Goal: Task Accomplishment & Management: Manage account settings

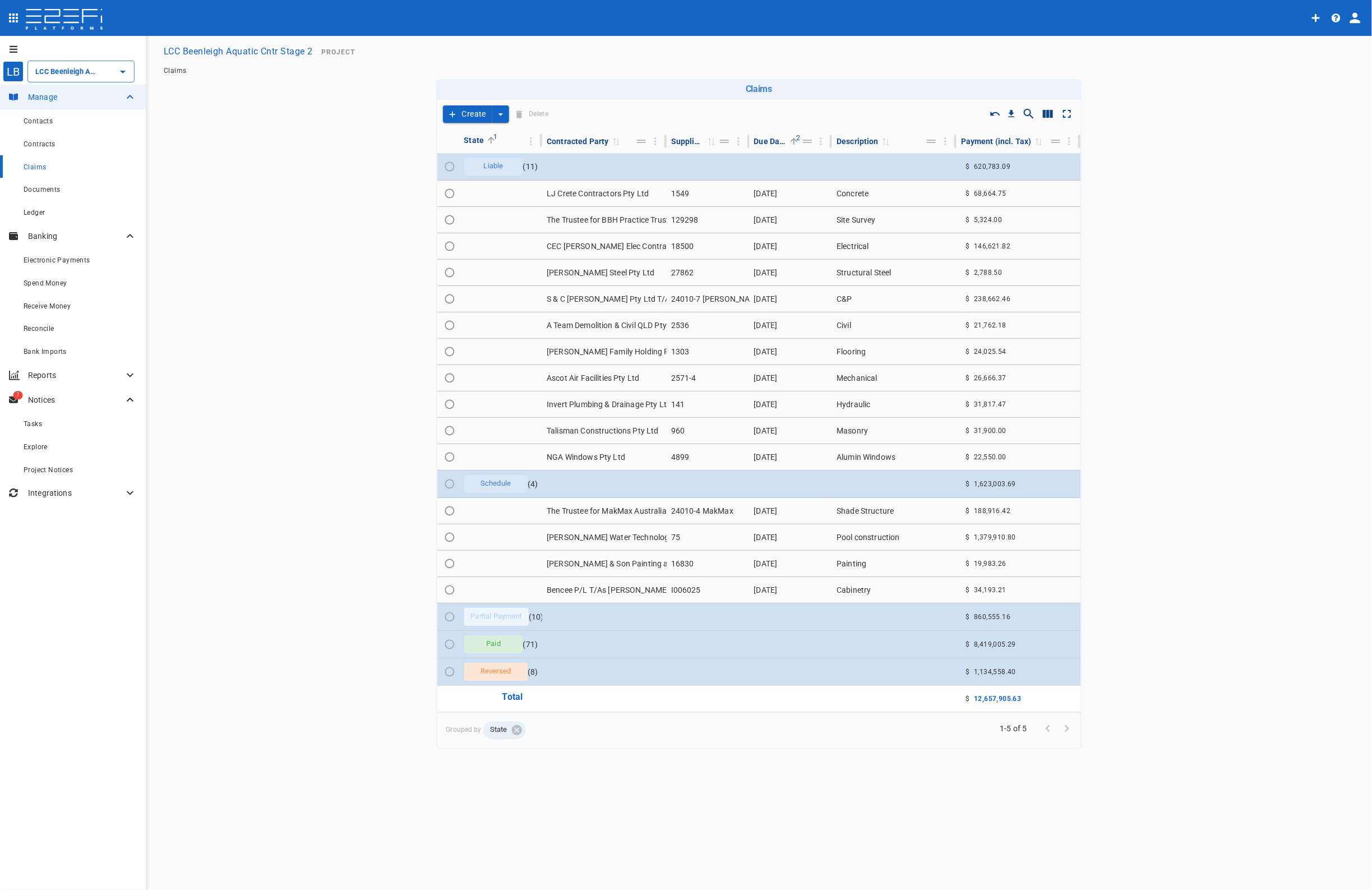
click at [71, 68] on input "LCC Beenleigh Aquatic Cntr Stage 2" at bounding box center [65, 72] width 66 height 12
click at [63, 198] on p "LCC Beenleigh A..." at bounding box center [55, 203] width 74 height 13
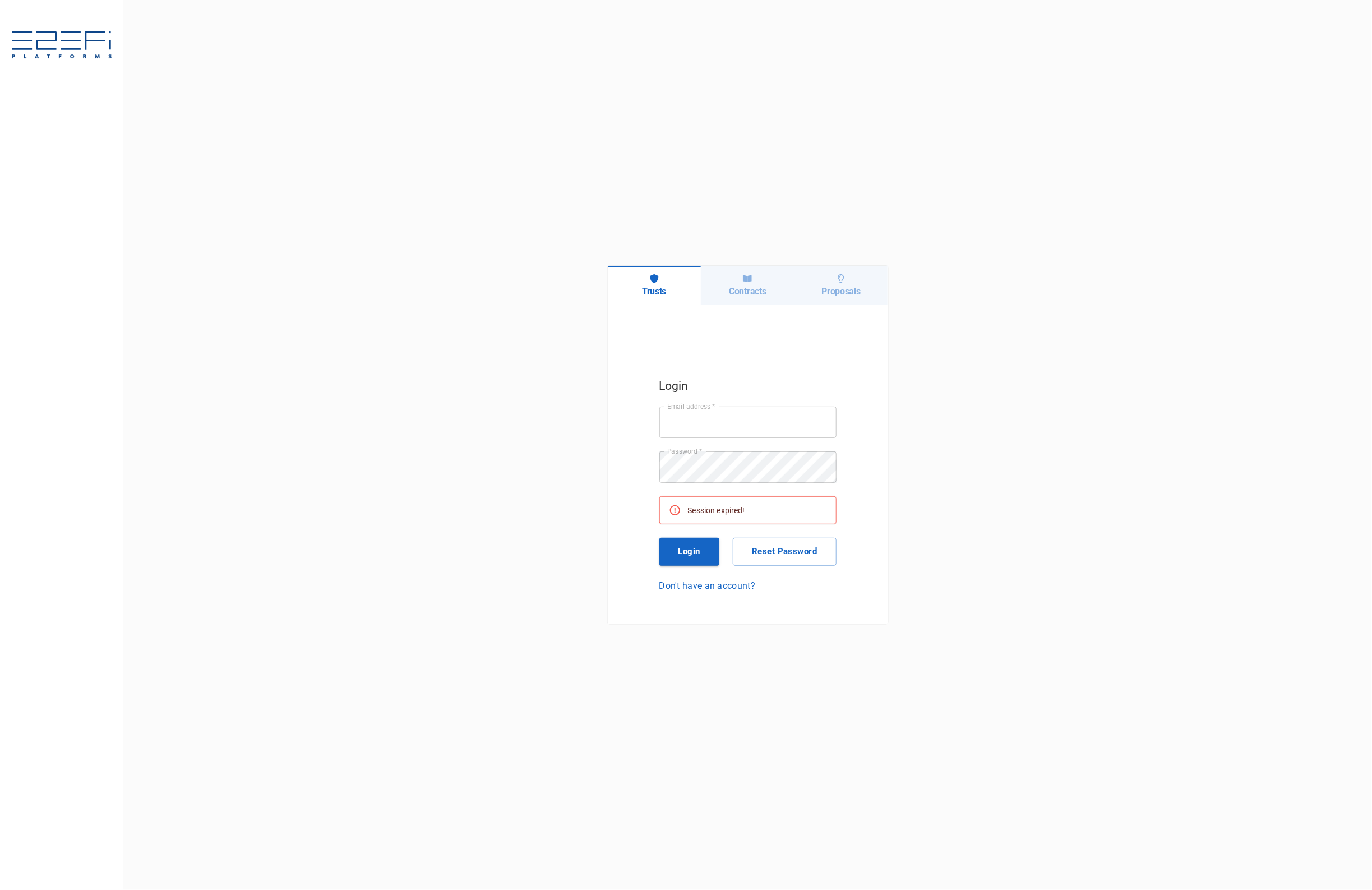
type input "[EMAIL_ADDRESS][DOMAIN_NAME]"
click at [682, 550] on button "Login" at bounding box center [689, 552] width 61 height 28
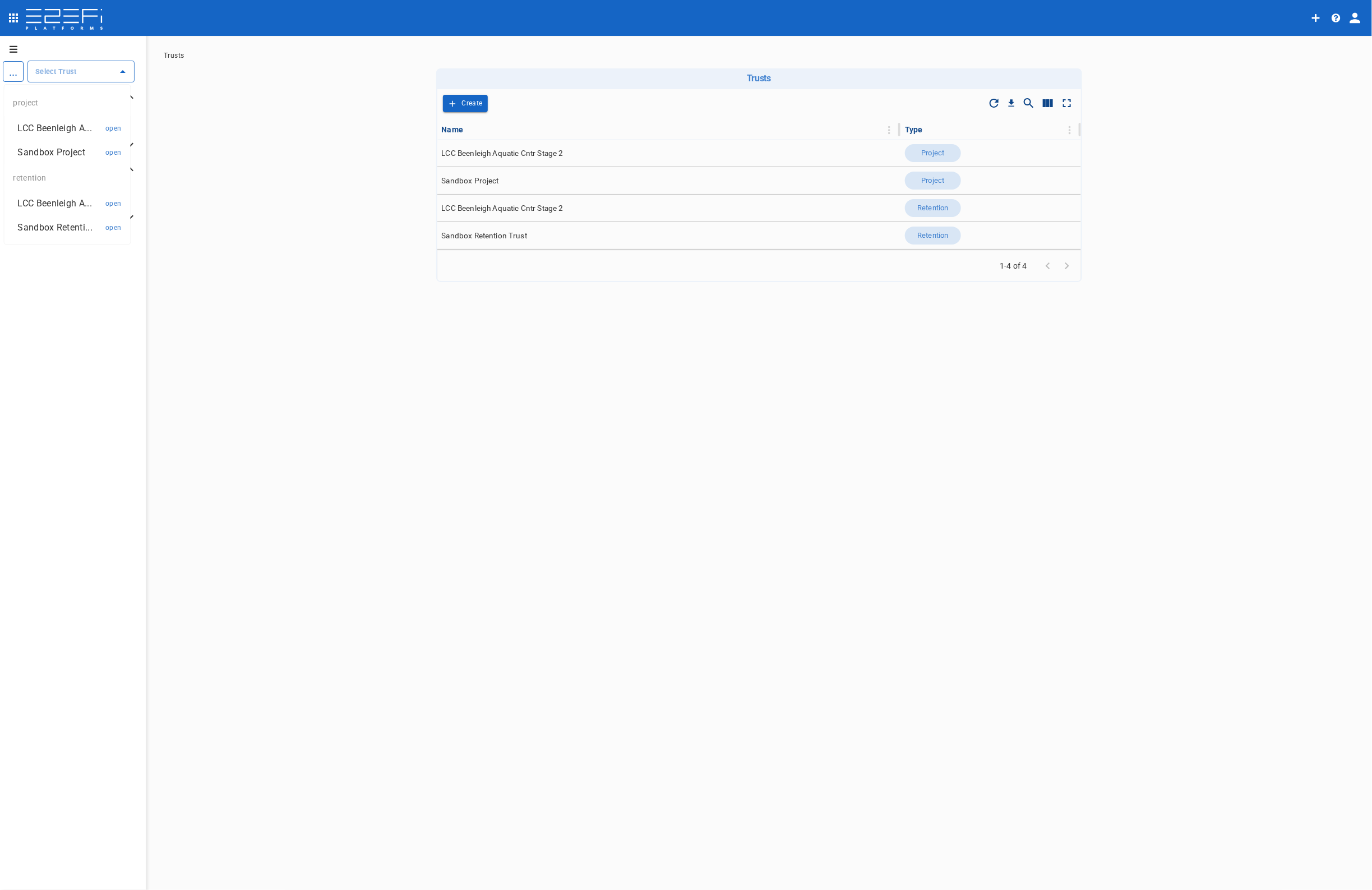
click at [94, 66] on input "text" at bounding box center [72, 72] width 80 height 12
click at [67, 202] on p "LCC Beenleigh A..." at bounding box center [55, 203] width 74 height 13
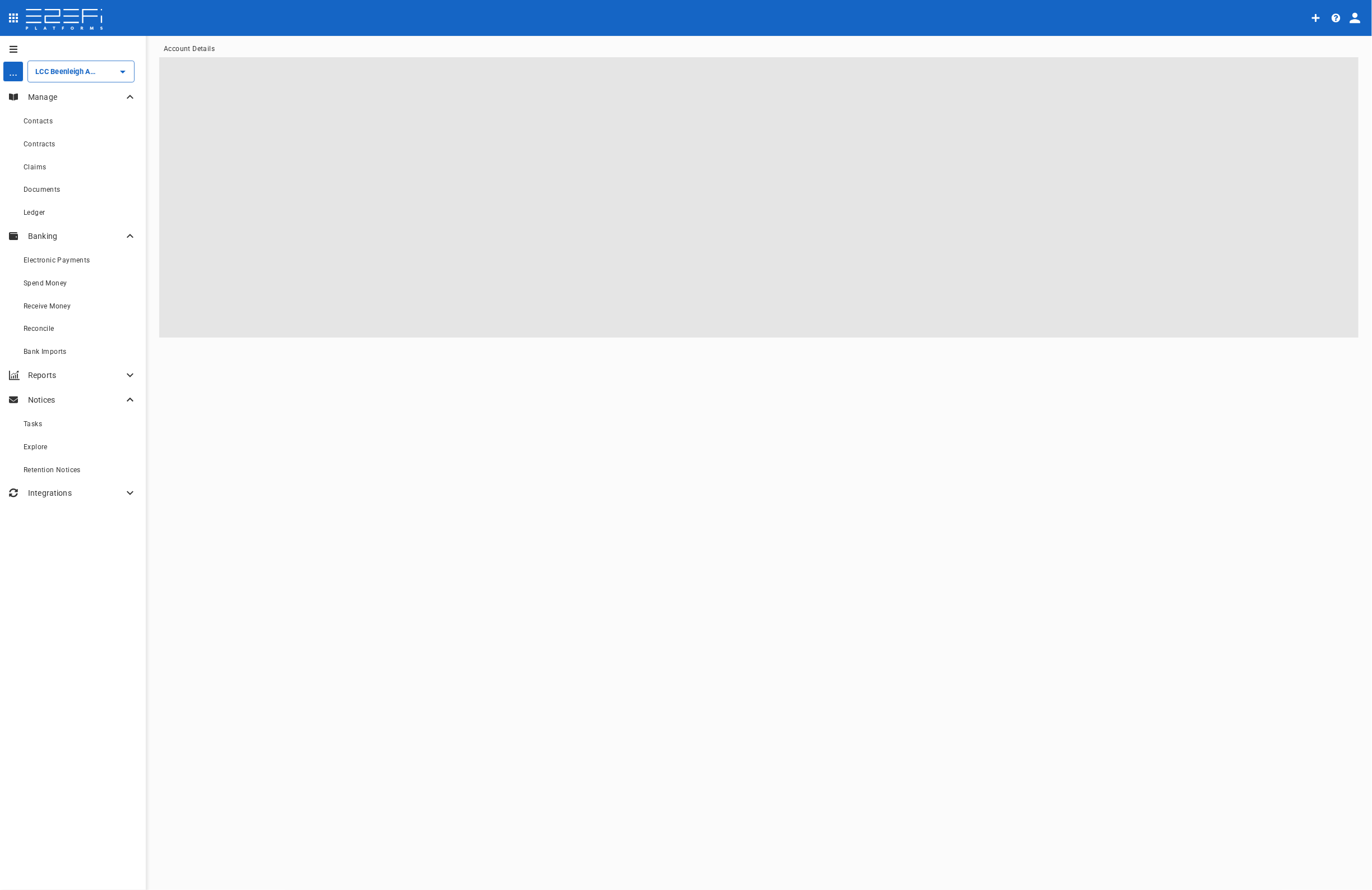
type input "LCC Beenleigh Aquatic Cntr Stage 2"
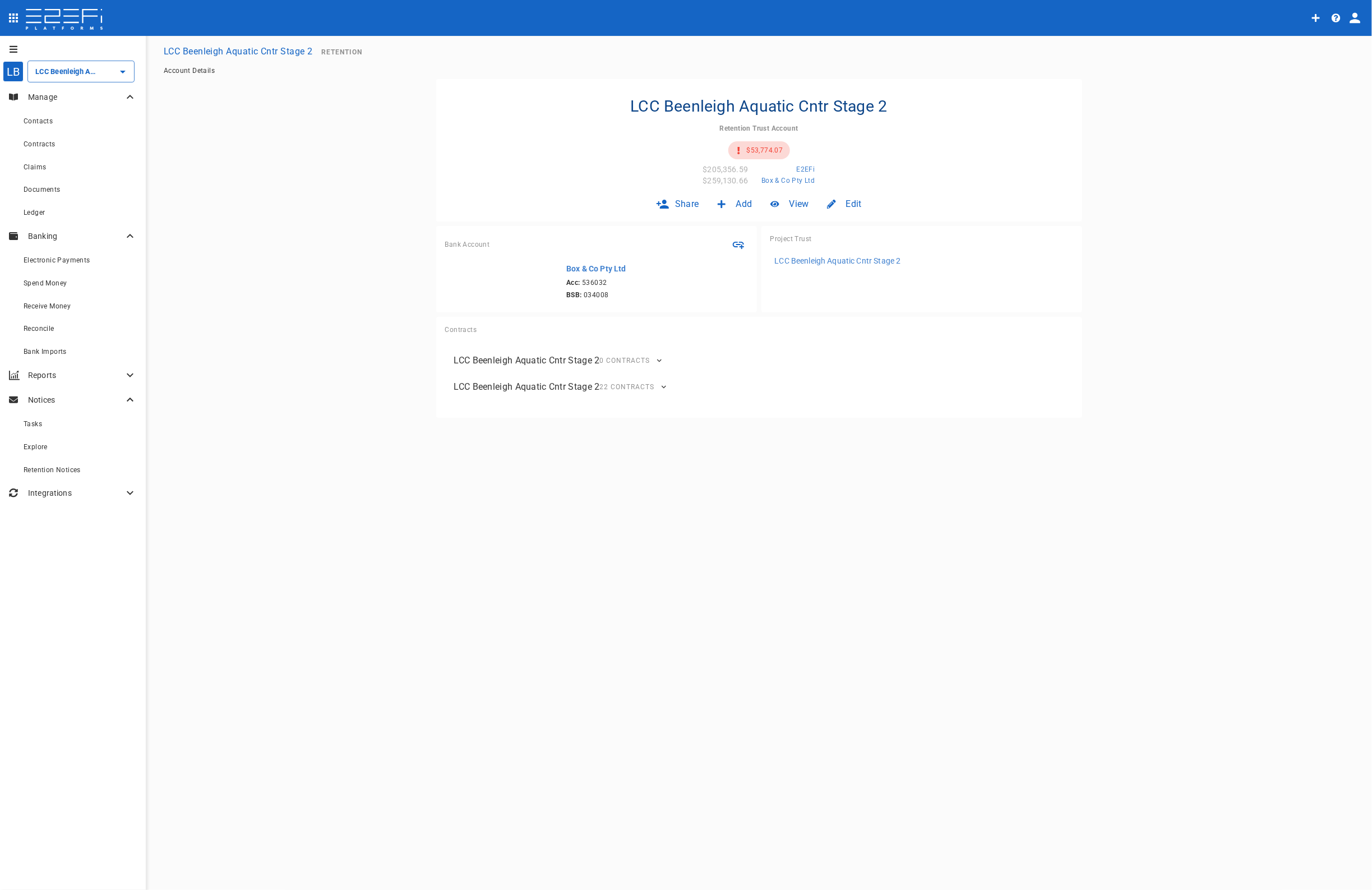
click at [43, 329] on span "Reconcile" at bounding box center [39, 328] width 31 height 8
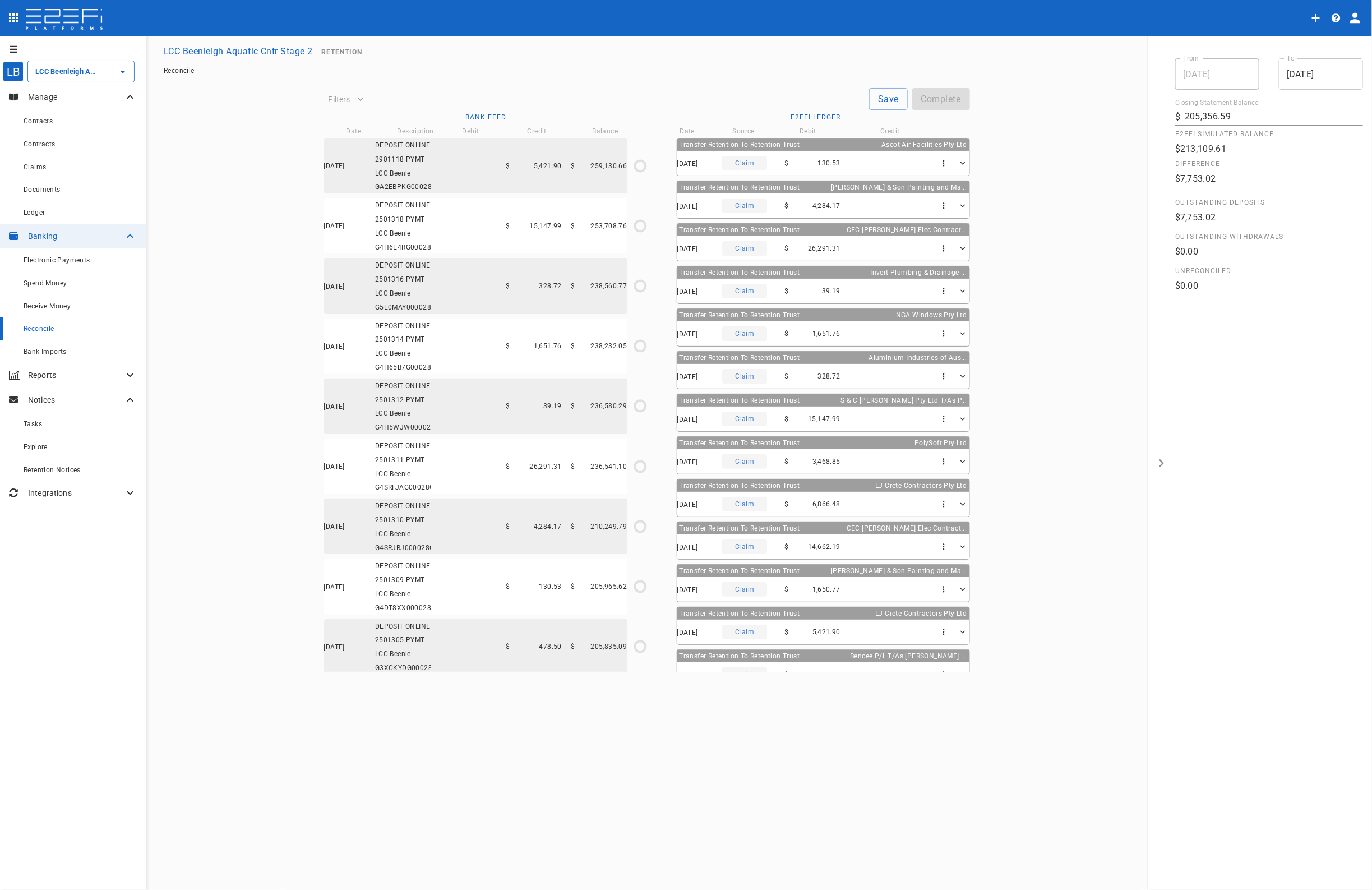
scroll to position [61, 0]
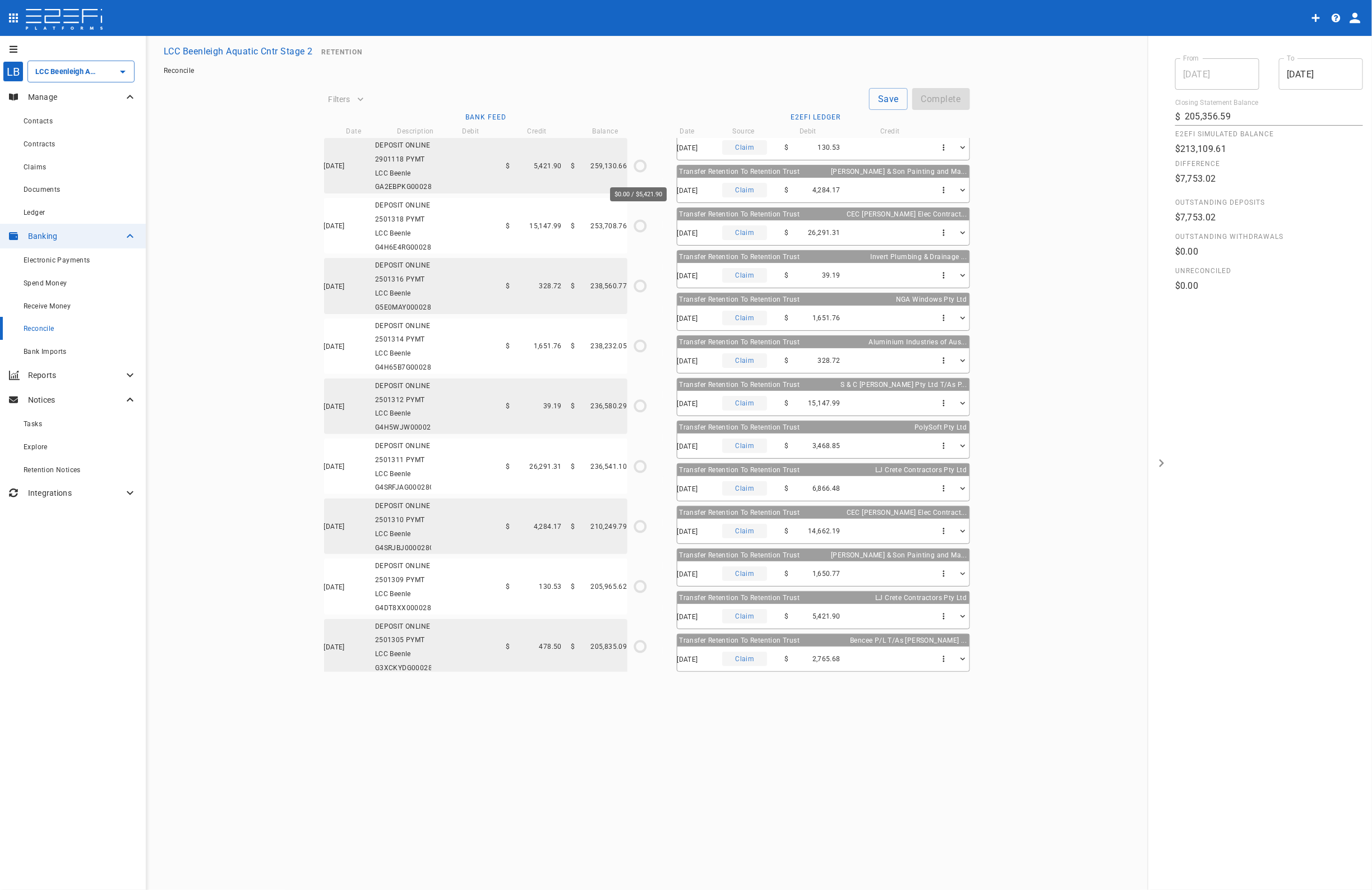
click at [635, 169] on circle "$0.00 / $5,421.90" at bounding box center [640, 166] width 10 height 10
click at [672, 609] on icon at bounding box center [667, 608] width 10 height 10
type input "[DATE]"
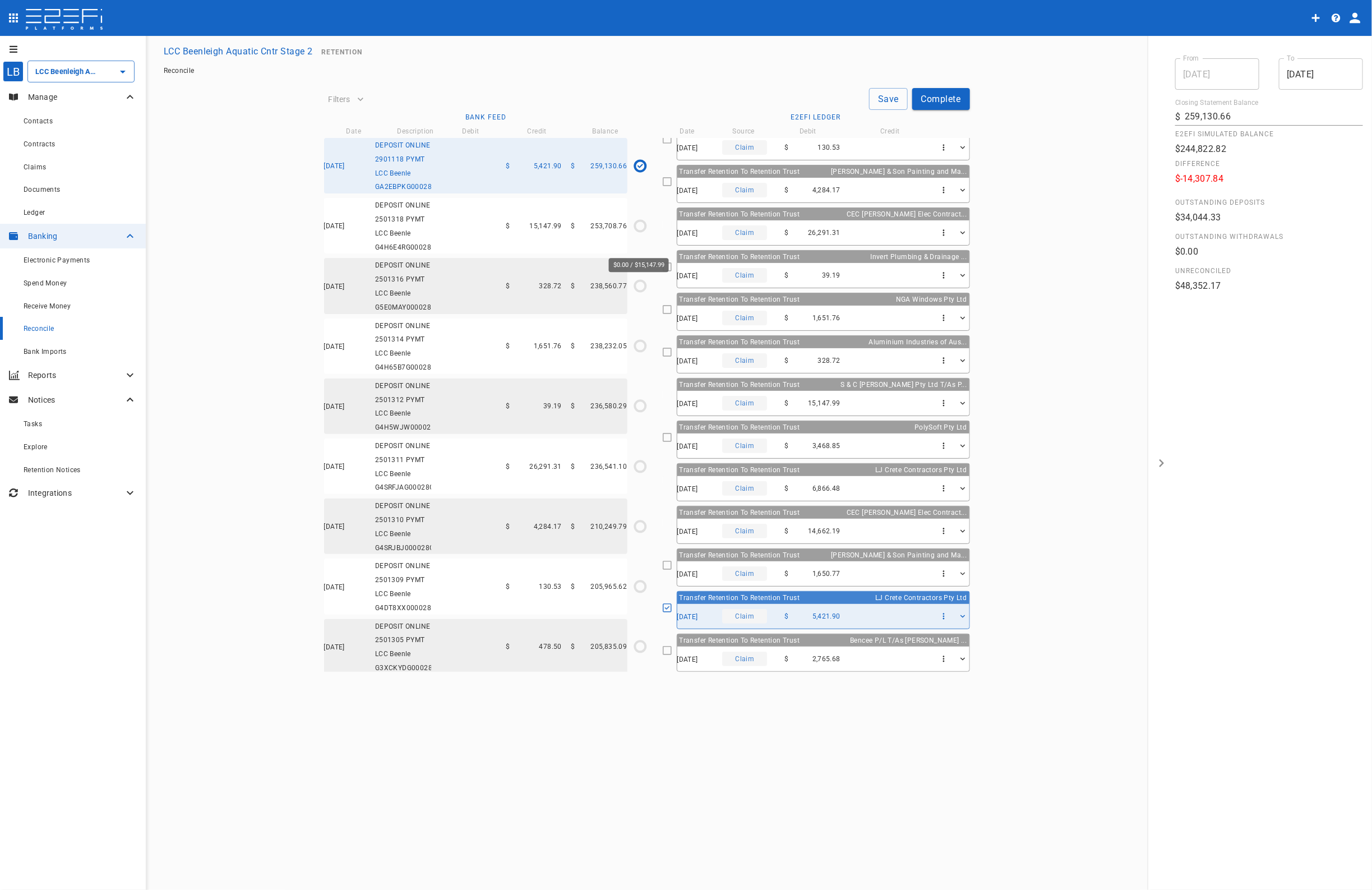
click at [638, 234] on icon "$0.00 / $15,147.99" at bounding box center [640, 225] width 17 height 17
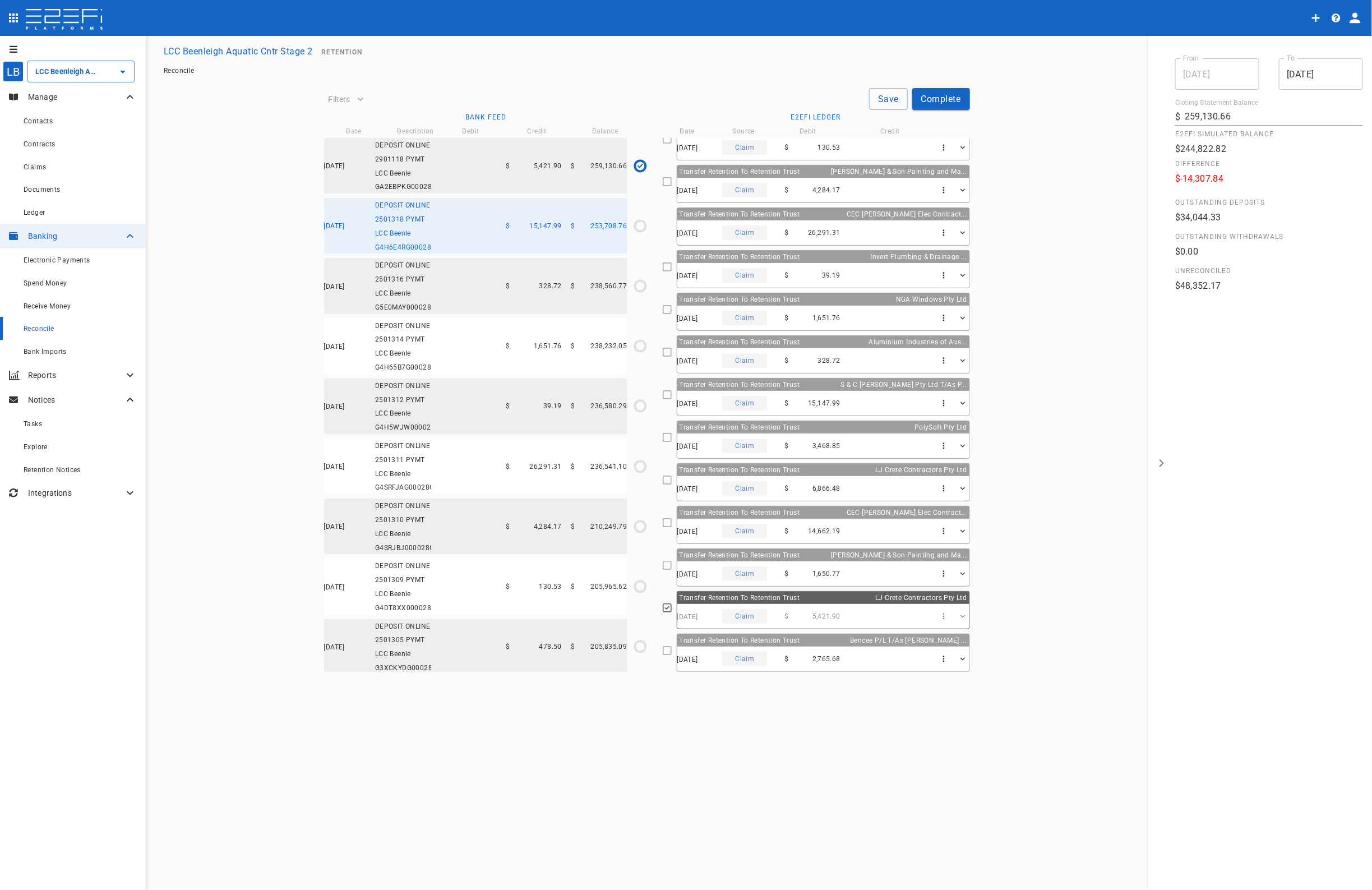
click at [672, 393] on icon at bounding box center [667, 395] width 10 height 10
click at [641, 294] on icon "$0.00 / $328.72" at bounding box center [640, 286] width 17 height 17
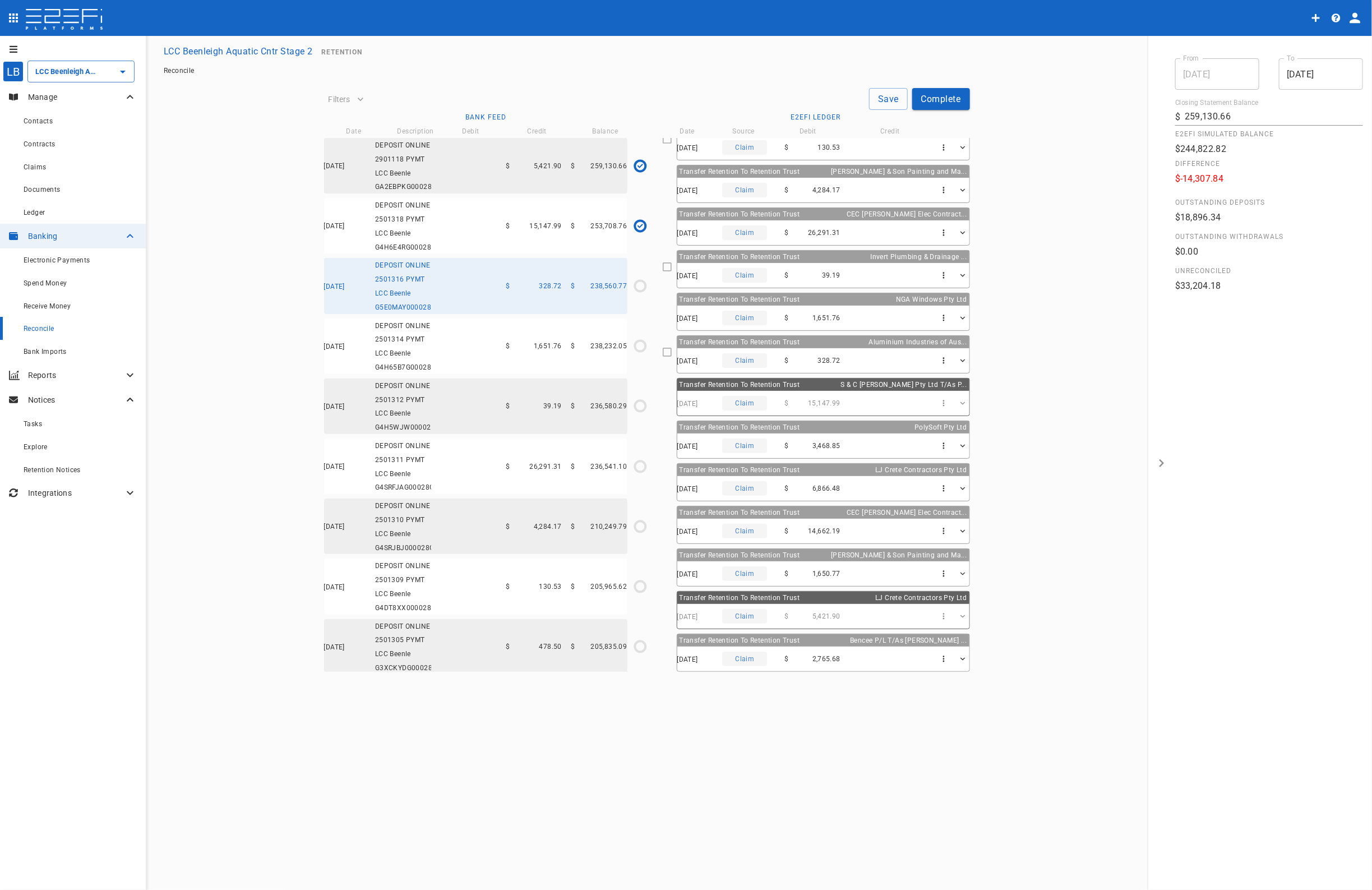
click at [672, 349] on icon at bounding box center [667, 353] width 10 height 10
click at [640, 355] on icon "$0.00 / $1,651.76" at bounding box center [640, 346] width 17 height 17
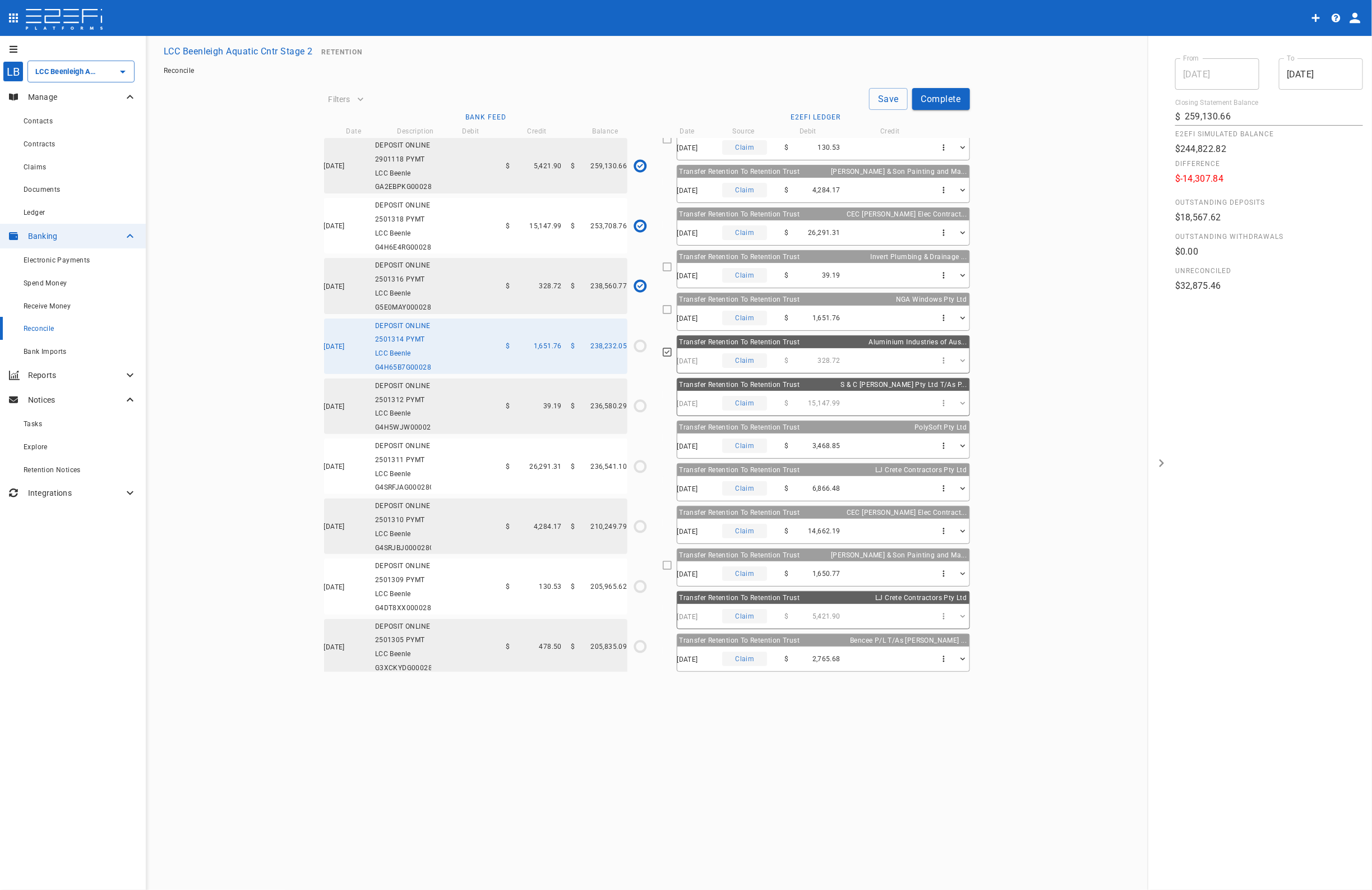
click at [672, 309] on icon at bounding box center [667, 310] width 10 height 10
click at [641, 415] on icon "$0.00 / $39.19" at bounding box center [640, 406] width 17 height 17
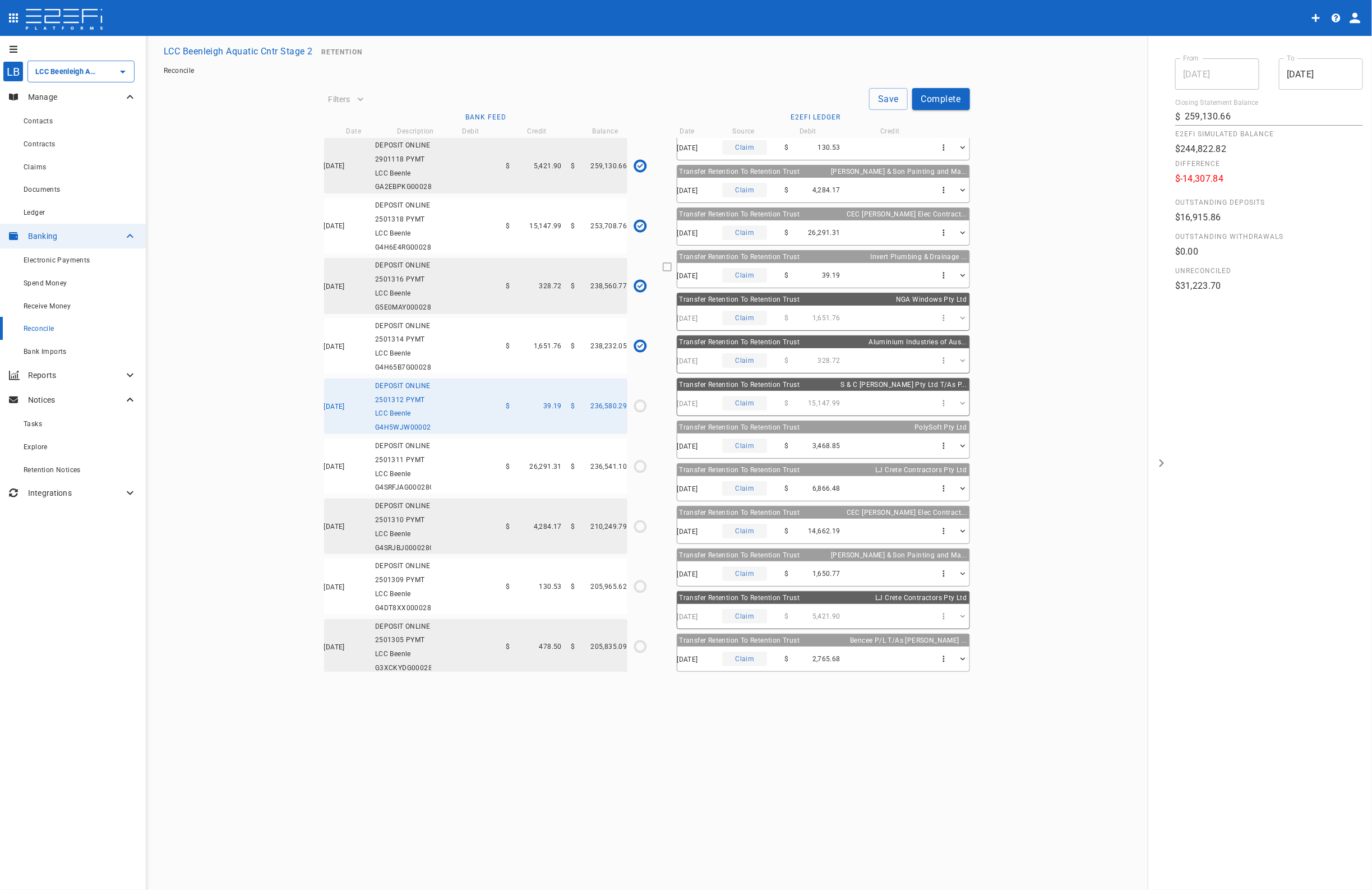
click at [672, 266] on icon at bounding box center [667, 267] width 10 height 10
click at [636, 475] on icon "$0.00 / $26,291.31" at bounding box center [640, 466] width 17 height 17
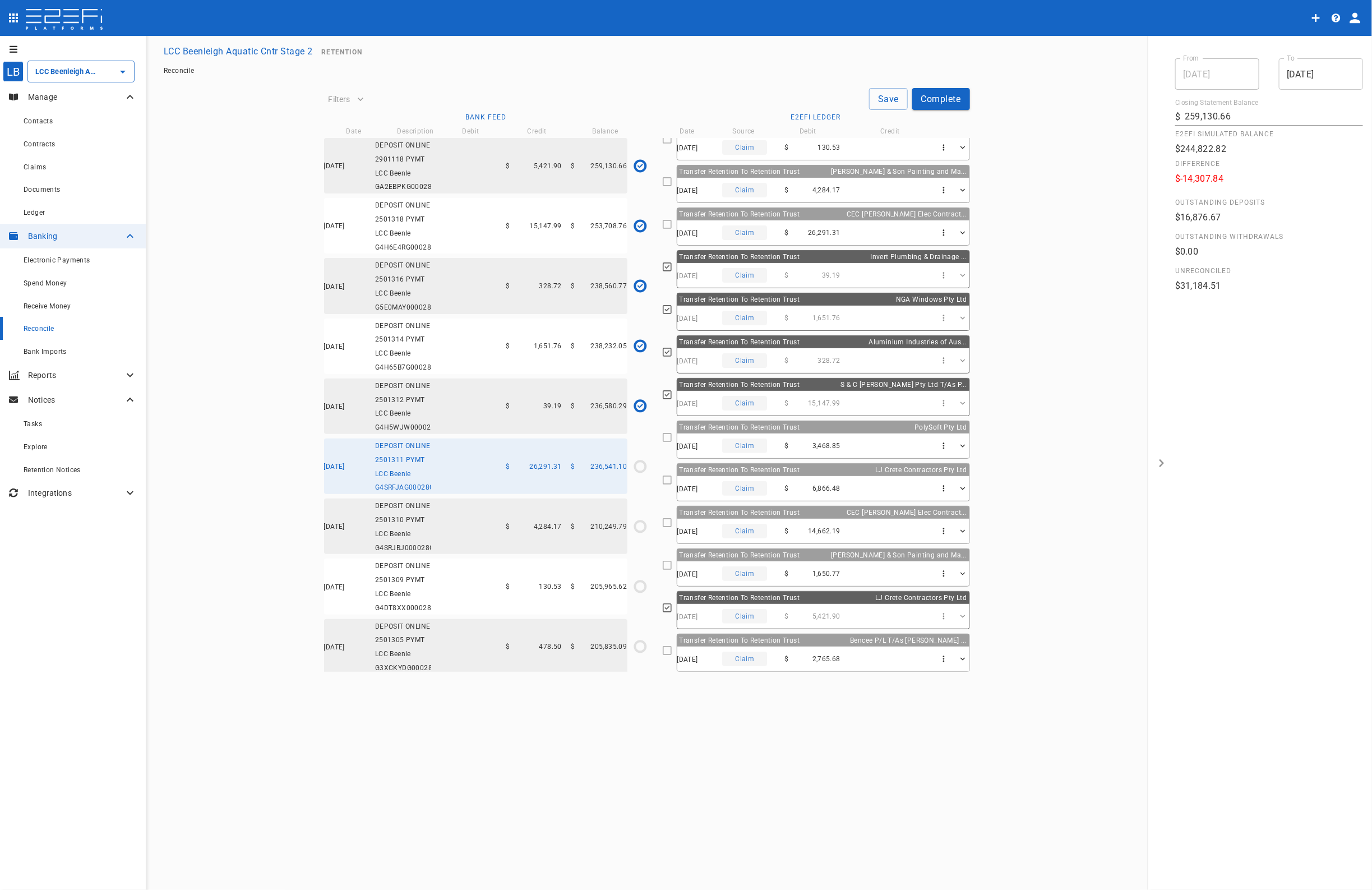
click at [672, 222] on icon at bounding box center [667, 224] width 9 height 9
click at [640, 535] on icon "$0.00 / $4,284.17" at bounding box center [640, 526] width 17 height 17
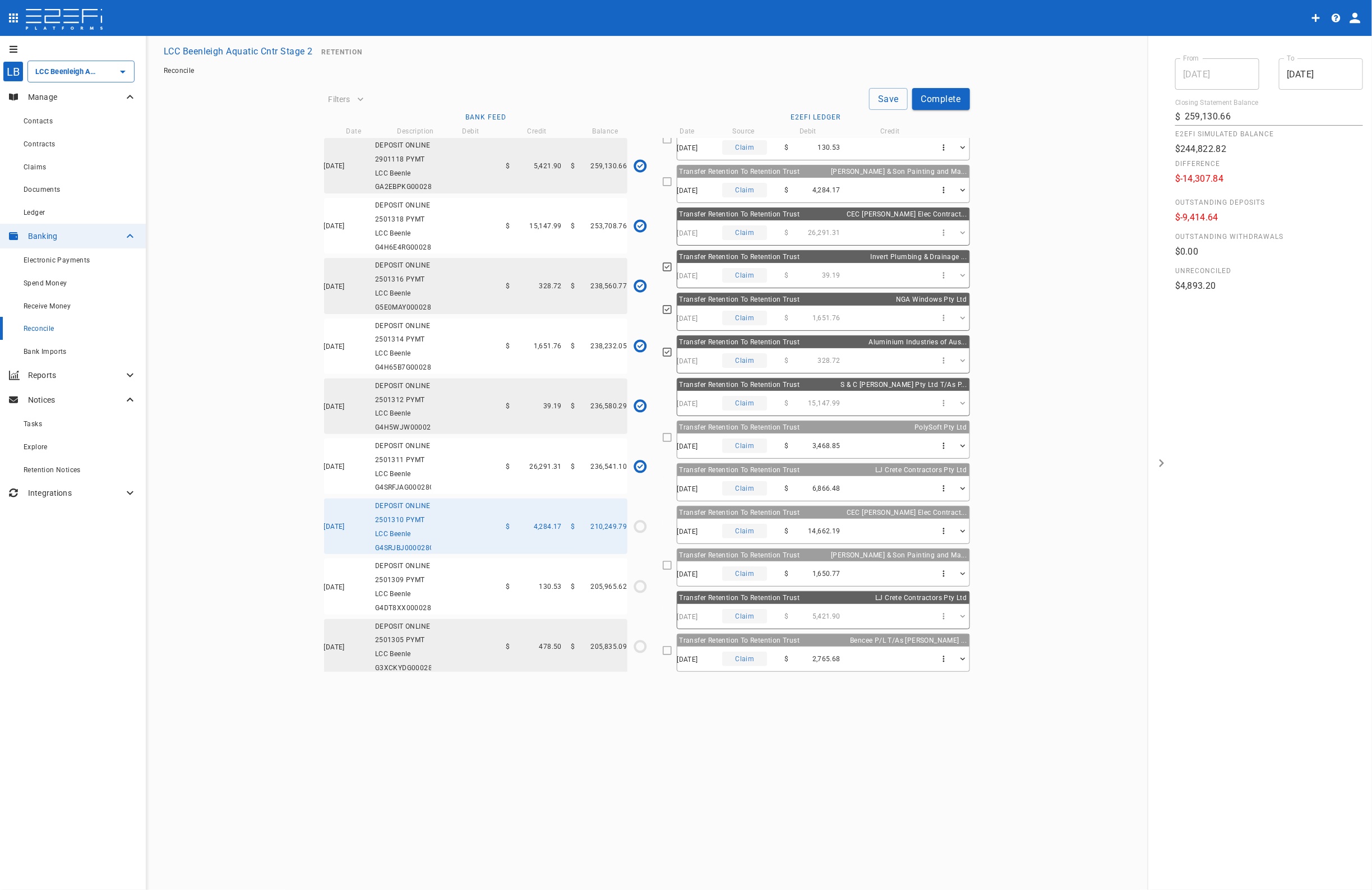
click at [672, 180] on icon at bounding box center [667, 182] width 10 height 10
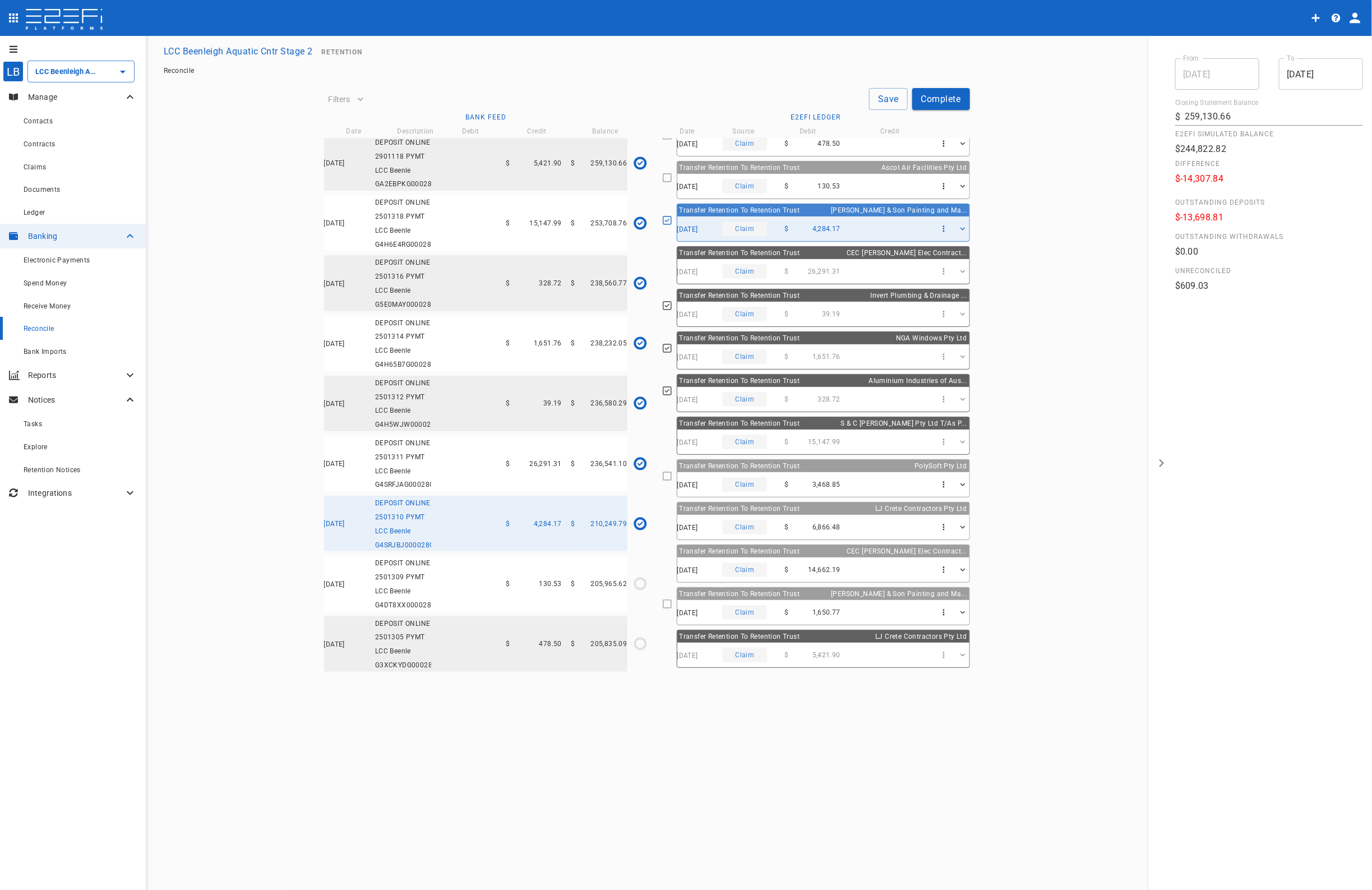
scroll to position [0, 0]
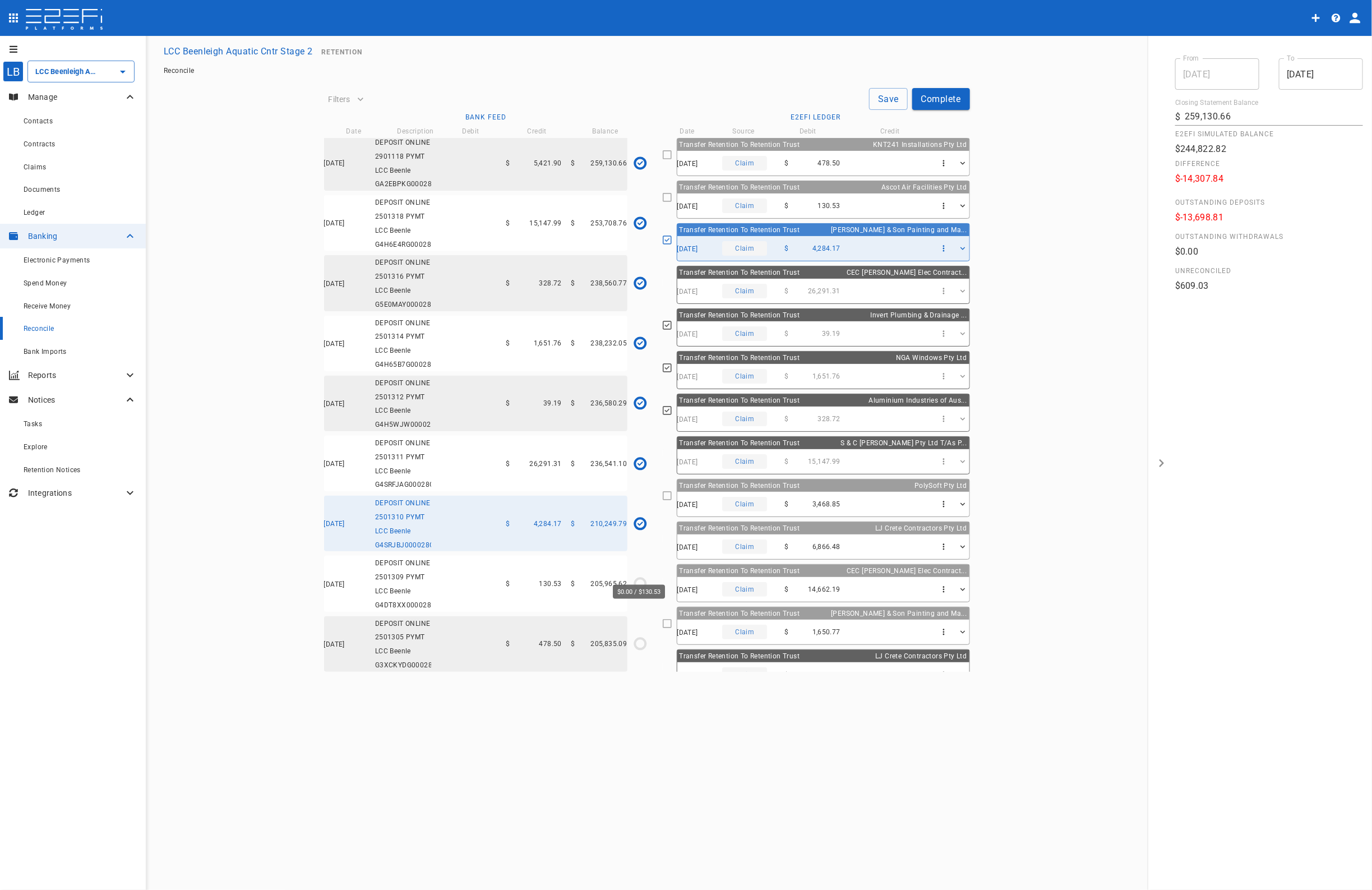
click at [637, 575] on icon "$0.00 / $130.53" at bounding box center [640, 583] width 17 height 17
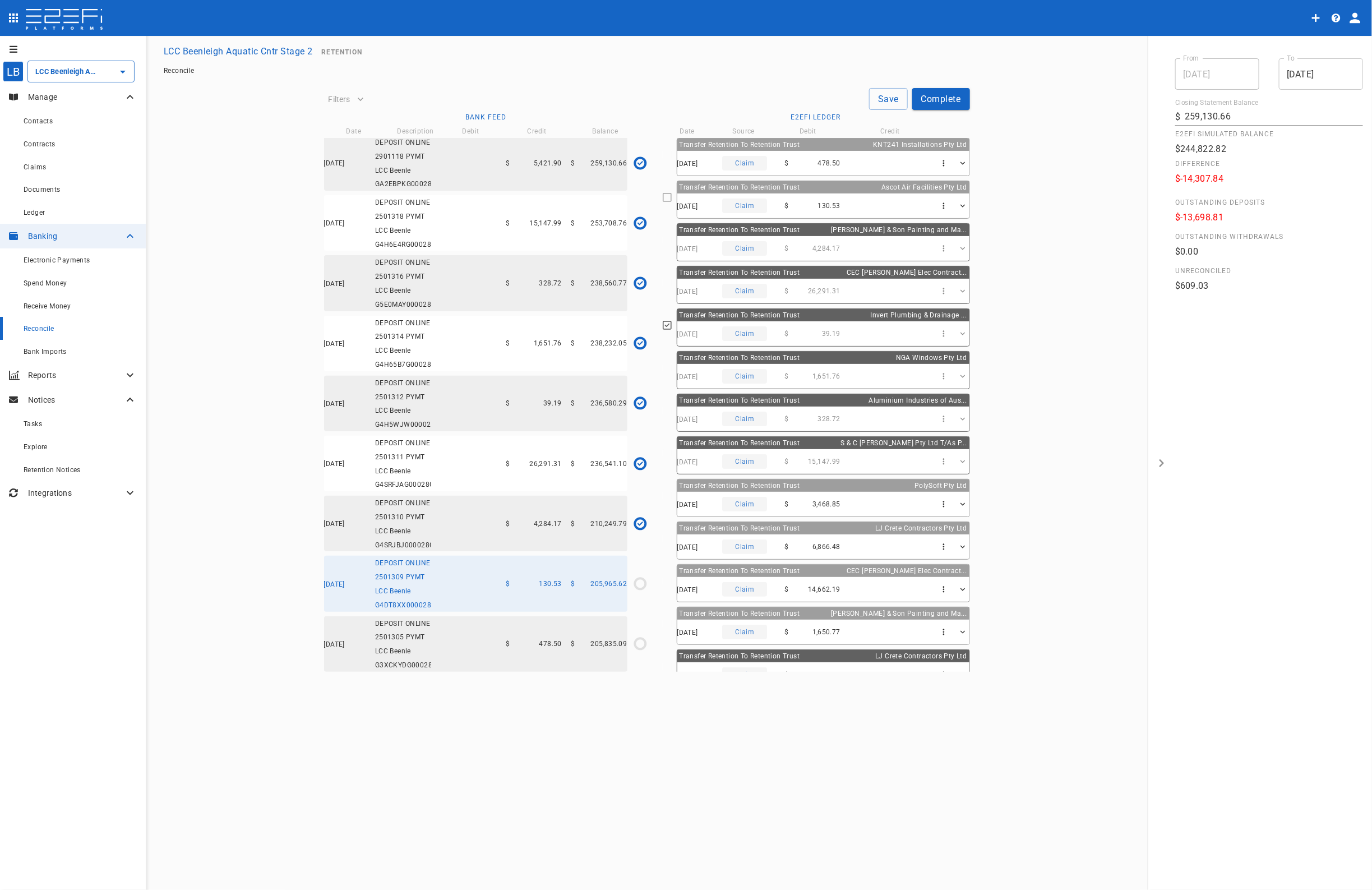
click at [672, 194] on icon at bounding box center [667, 197] width 9 height 9
click at [639, 640] on icon "$0.00 / $478.50" at bounding box center [640, 644] width 17 height 17
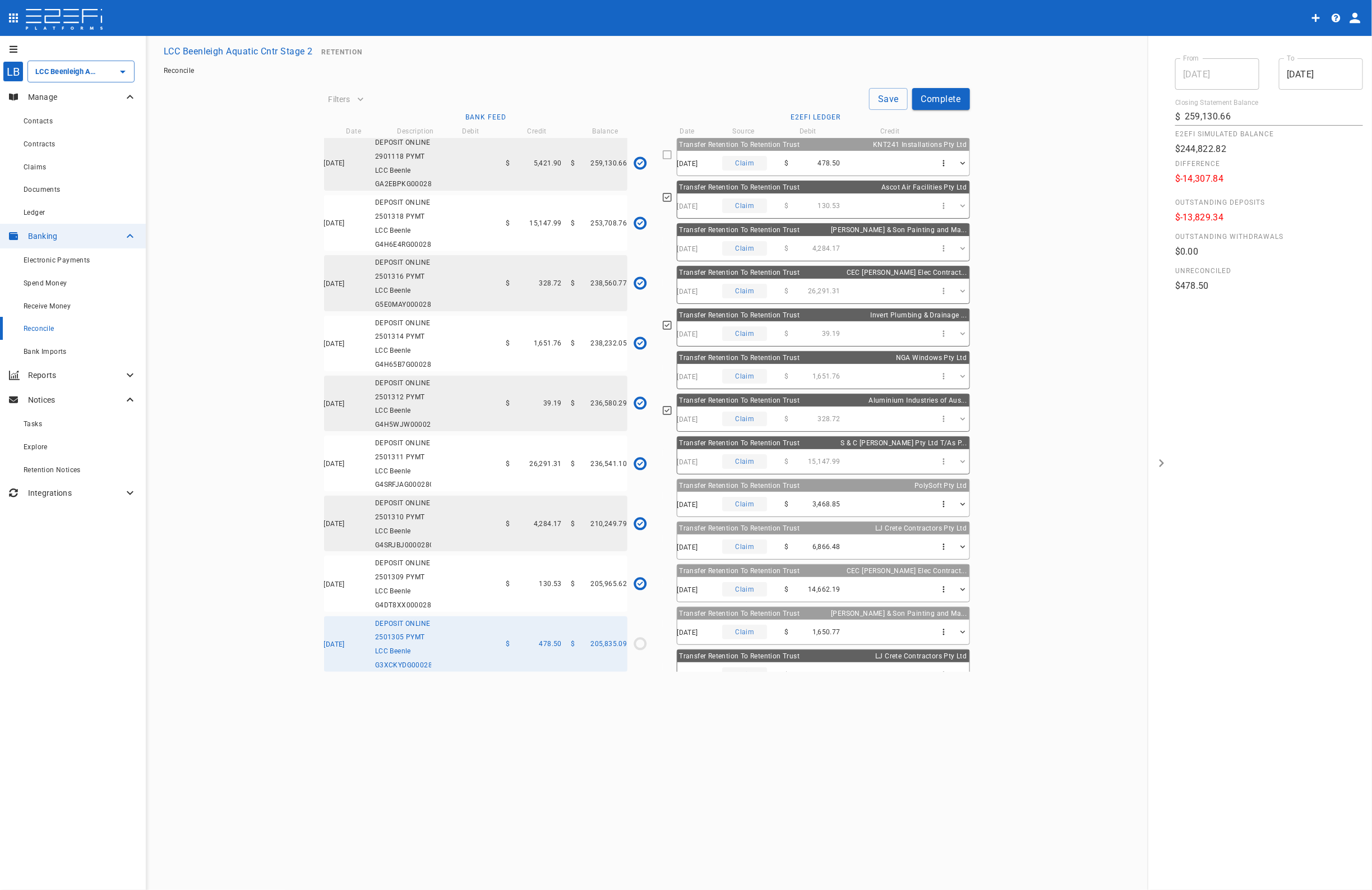
click at [672, 153] on icon at bounding box center [667, 155] width 10 height 10
click at [894, 98] on button "Save" at bounding box center [888, 99] width 38 height 22
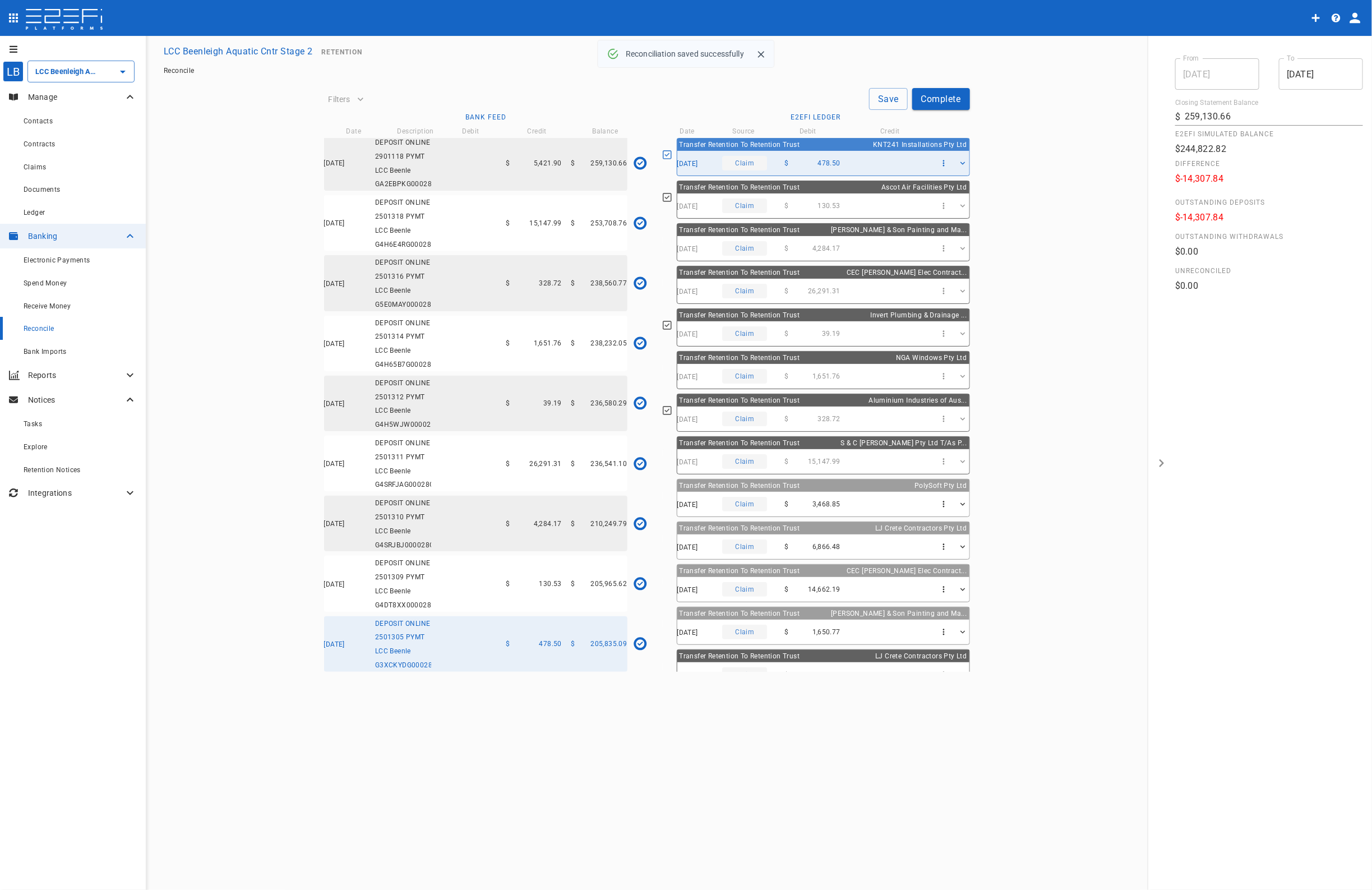
click at [941, 98] on button "Complete" at bounding box center [941, 99] width 58 height 22
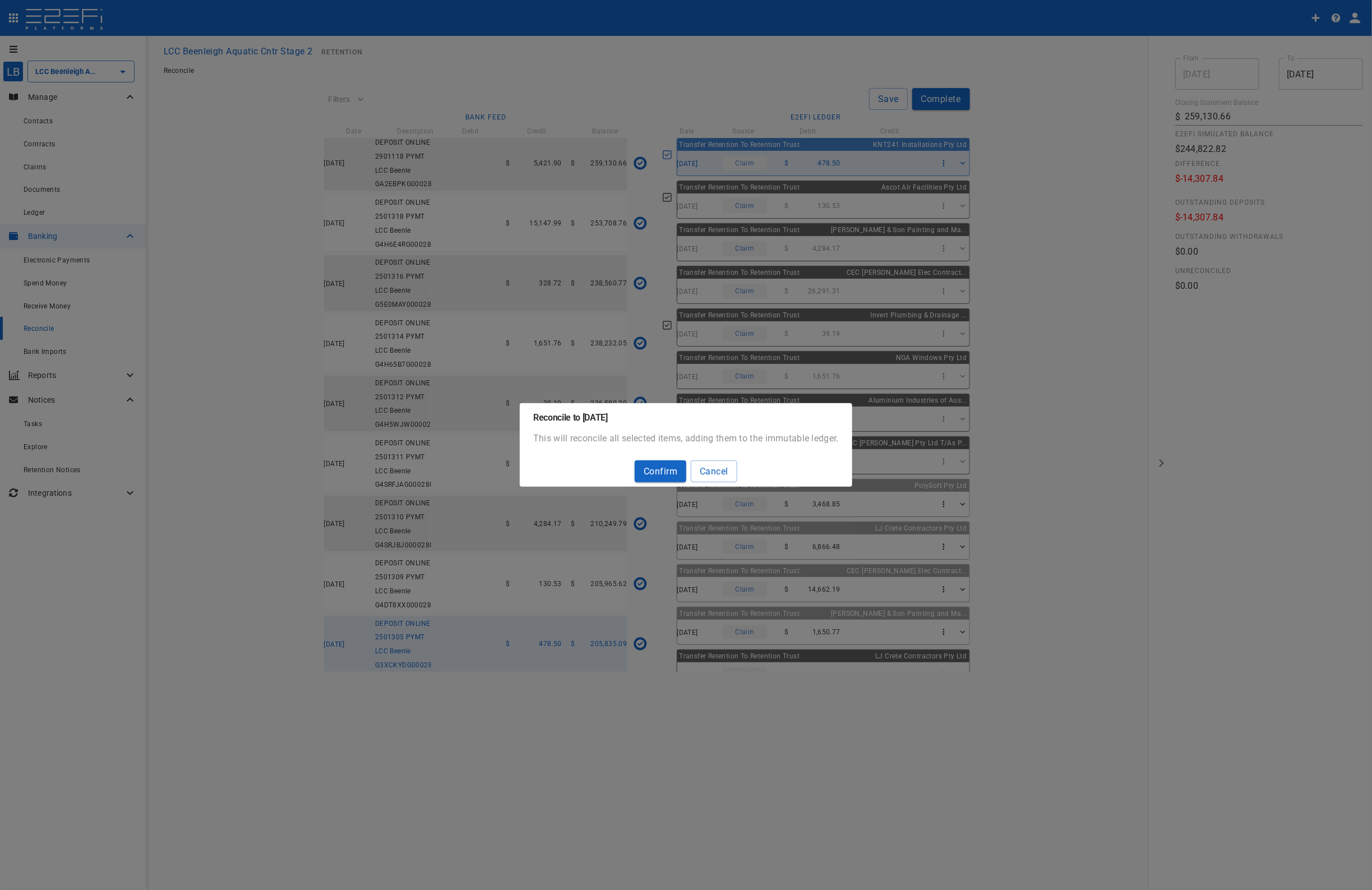
click at [674, 466] on button "Confirm" at bounding box center [661, 472] width 52 height 22
type input "205,356.59"
type input "[DATE]"
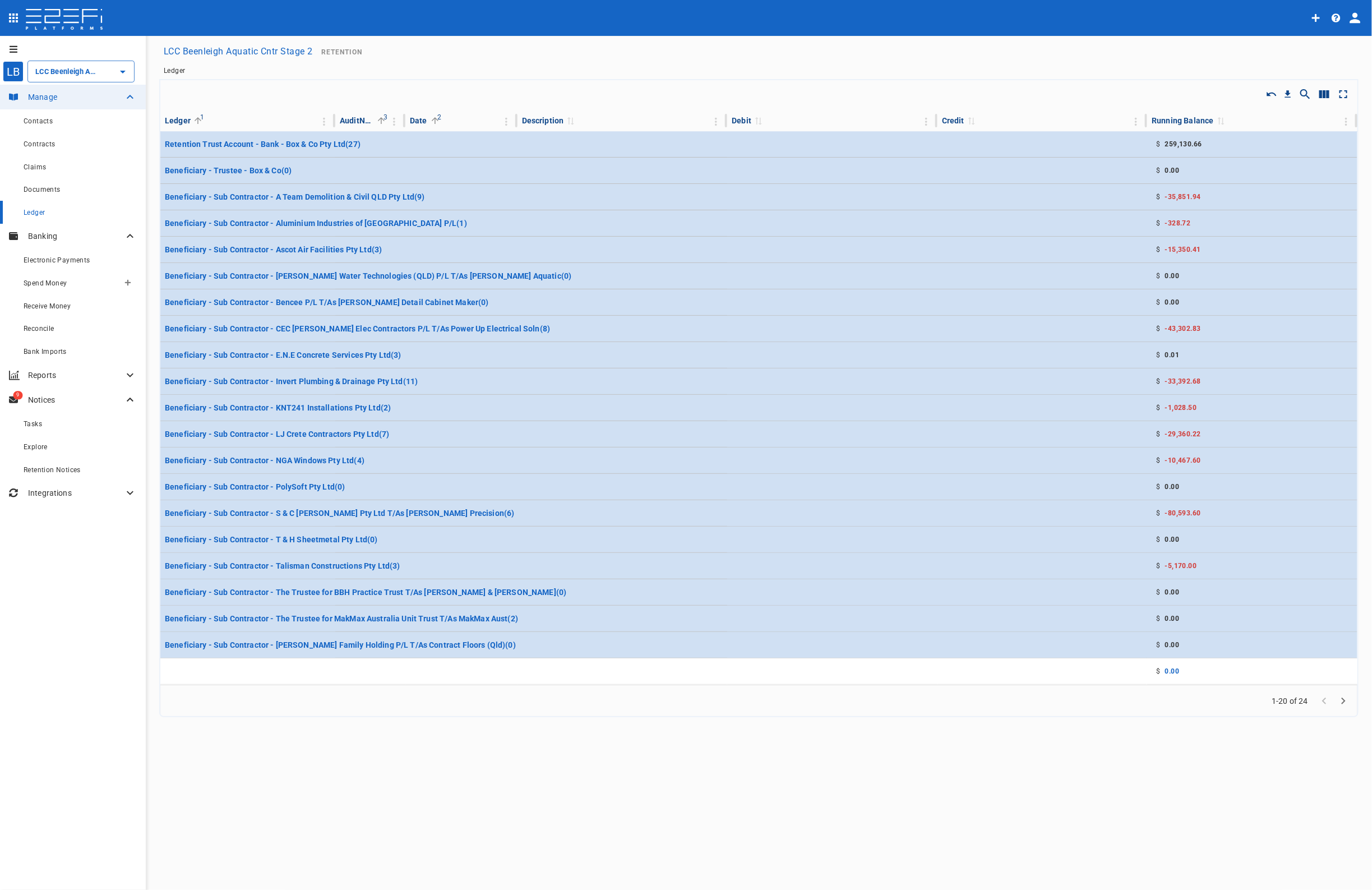
click at [49, 283] on span "Spend Money" at bounding box center [45, 283] width 43 height 8
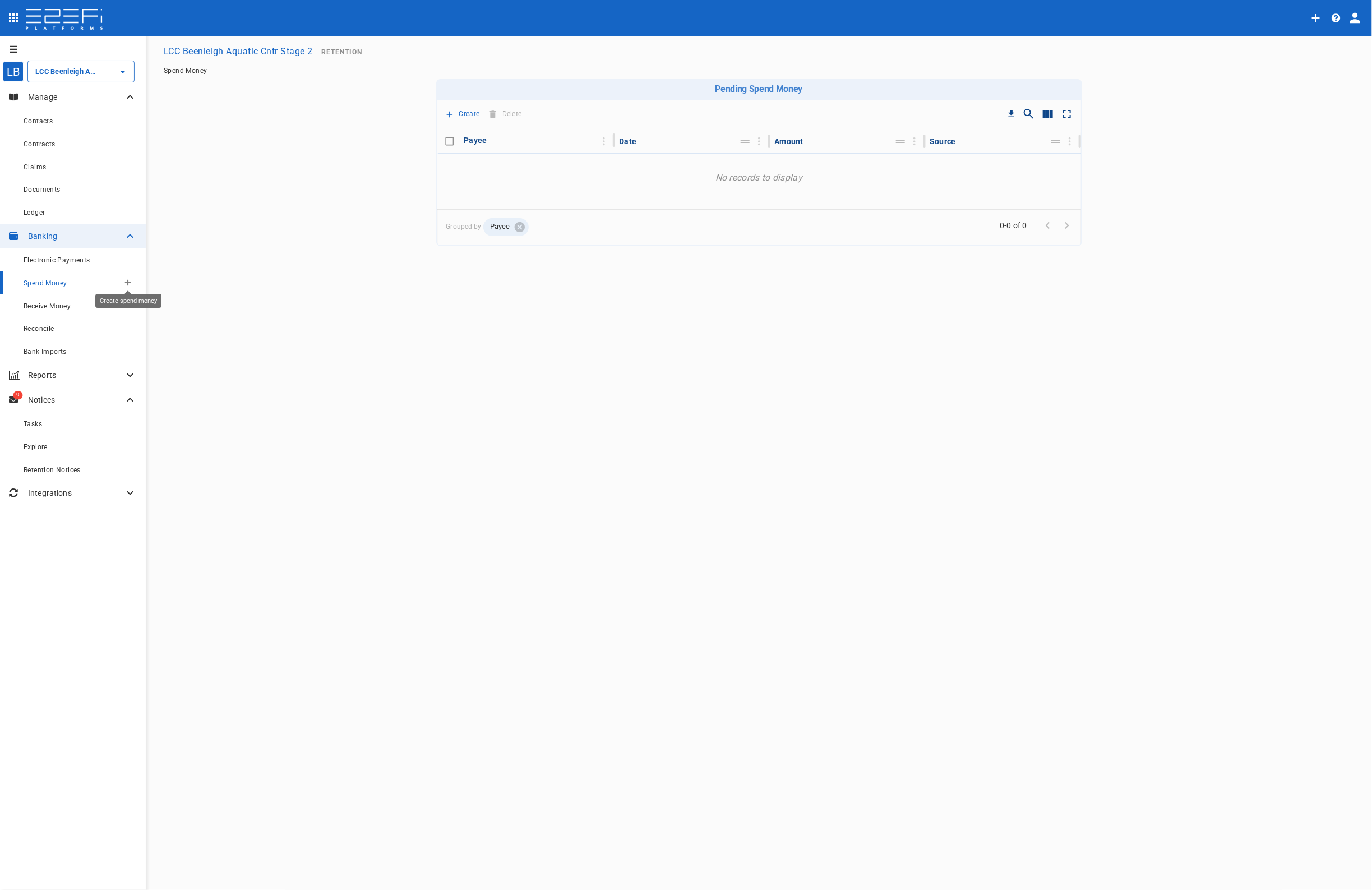
click at [127, 282] on icon "Create spend money" at bounding box center [128, 283] width 6 height 6
click at [59, 77] on div at bounding box center [686, 445] width 1372 height 890
click at [61, 75] on input "LCC Beenleigh Aquatic Cntr Stage 2" at bounding box center [65, 72] width 66 height 12
click at [69, 122] on p "LCC Beenleigh A..." at bounding box center [55, 128] width 74 height 13
click at [47, 326] on span "Reconcile" at bounding box center [39, 328] width 31 height 8
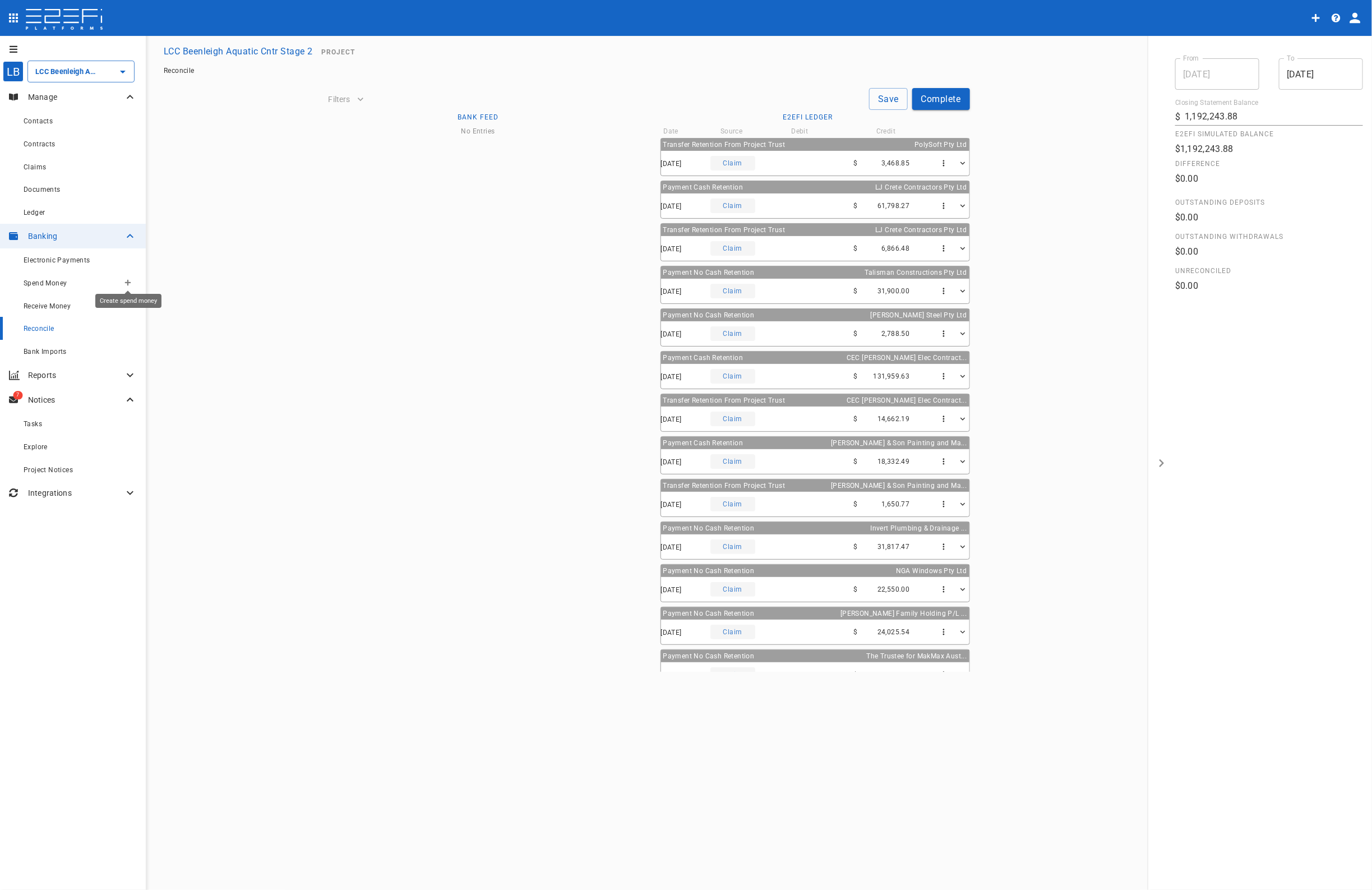
click at [126, 282] on icon "Create spend money" at bounding box center [127, 282] width 7 height 7
click at [159, 346] on span "Trustee Payment" at bounding box center [161, 346] width 67 height 13
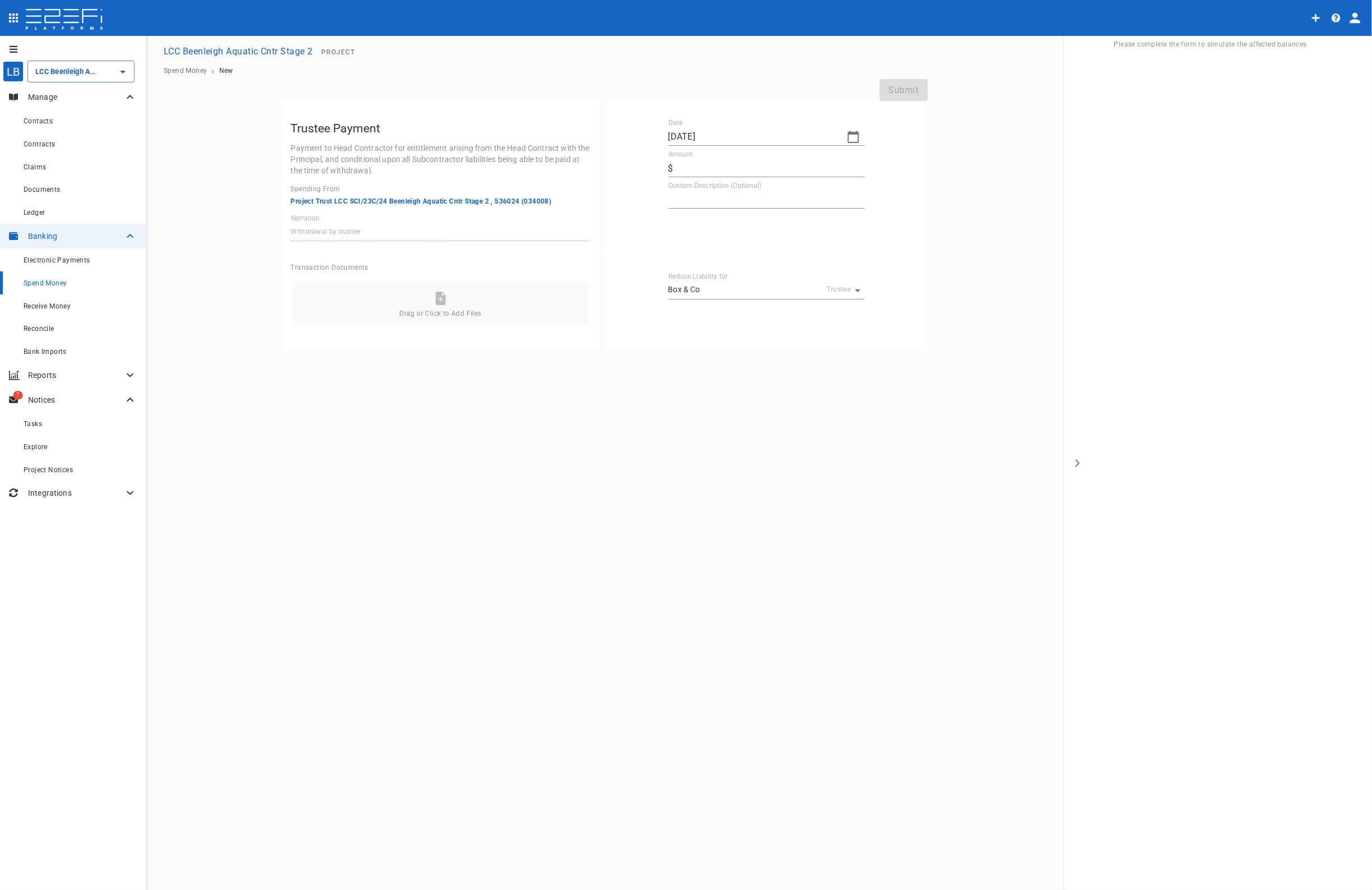
click at [849, 129] on button "button" at bounding box center [853, 137] width 22 height 22
click at [682, 241] on div "13" at bounding box center [679, 243] width 9 height 13
type input "[DATE]"
click at [698, 162] on input "Amount" at bounding box center [771, 168] width 187 height 18
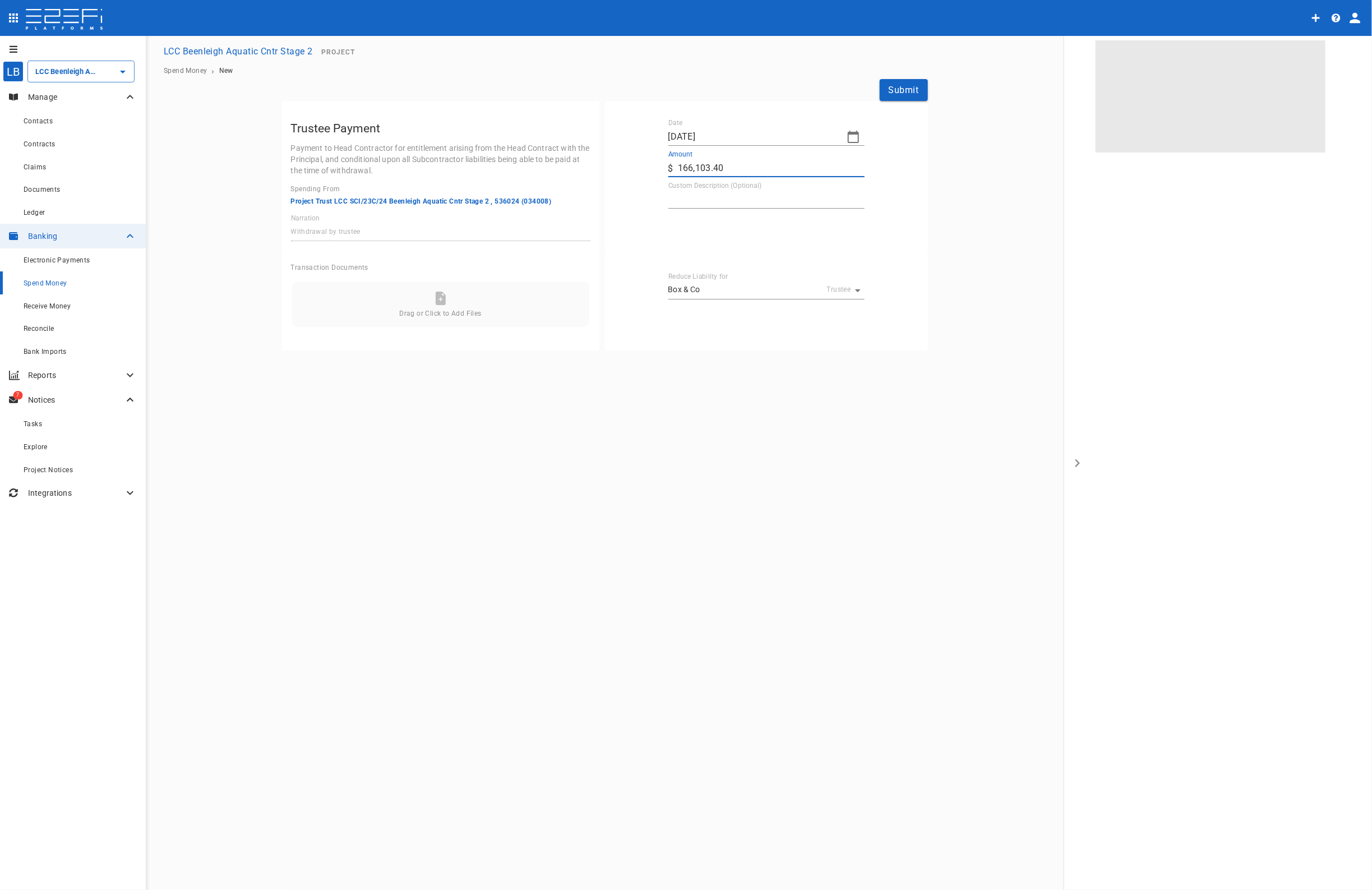
type input "166,103.4"
click at [684, 191] on div "x" at bounding box center [766, 200] width 197 height 18
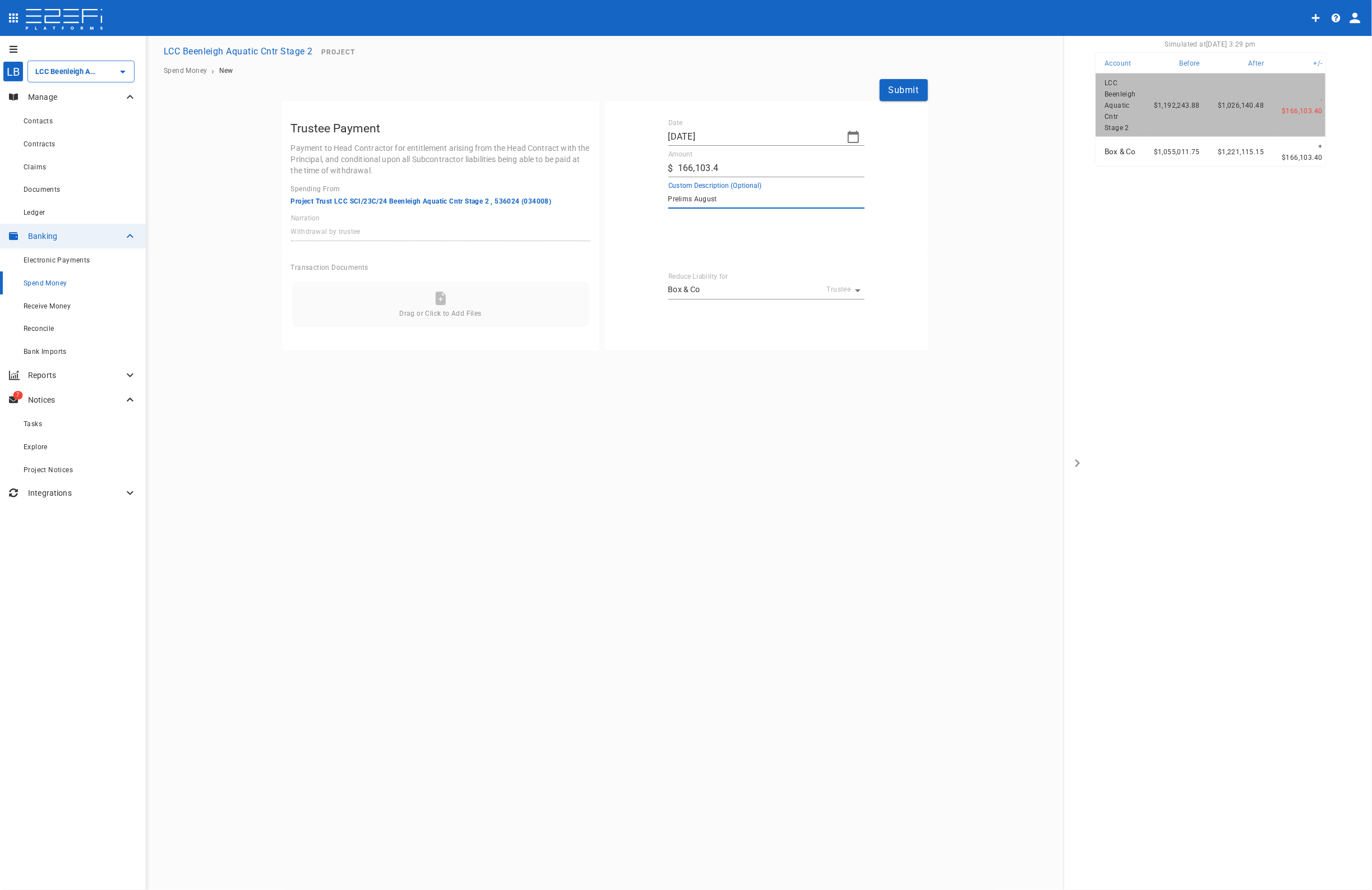
type textarea "Prelims August"
click at [908, 87] on button "Submit" at bounding box center [903, 90] width 48 height 22
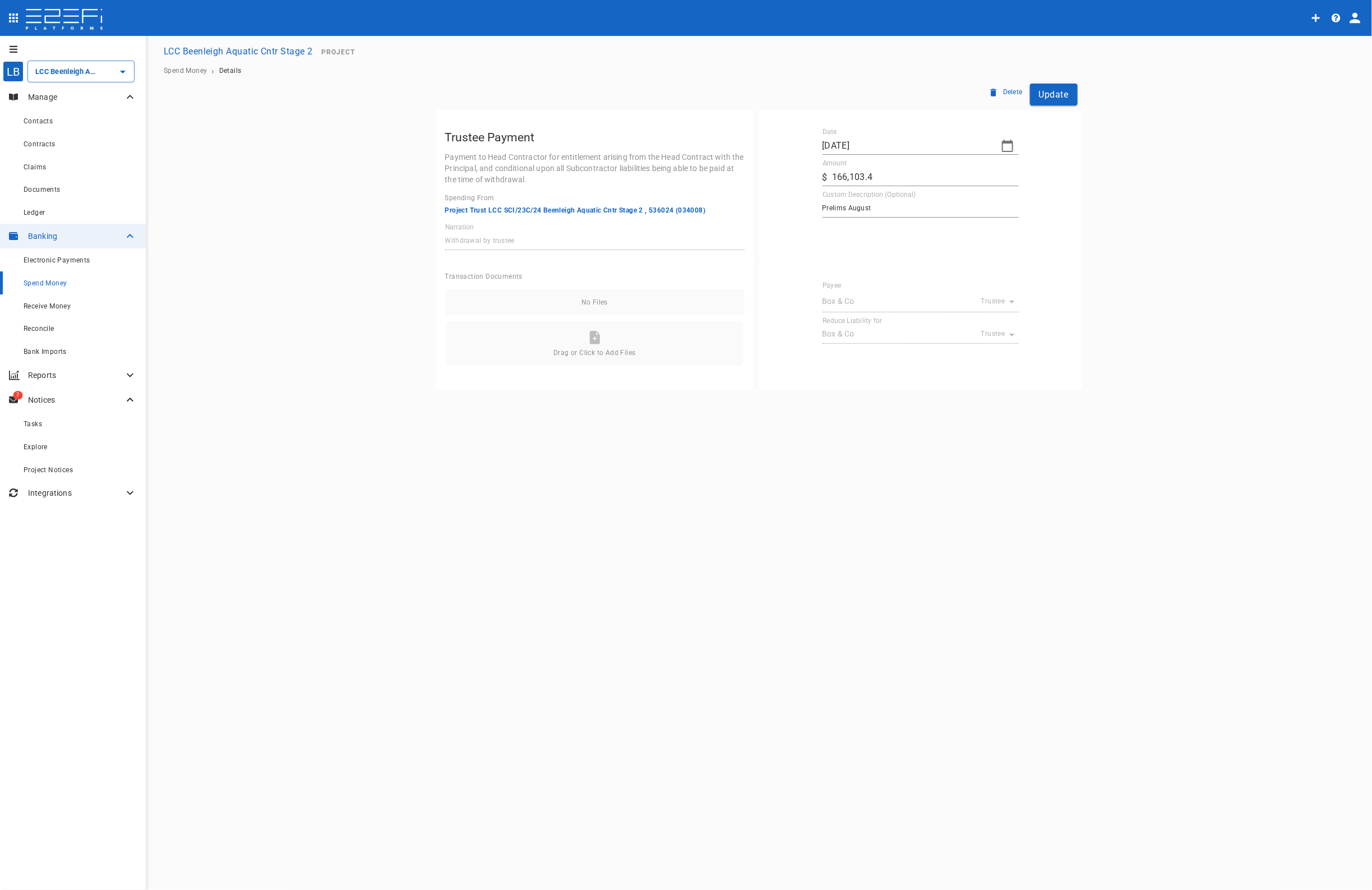
click at [1050, 95] on button "Update" at bounding box center [1054, 95] width 47 height 22
click at [1049, 95] on button "Update" at bounding box center [1054, 95] width 47 height 22
click at [40, 328] on span "Reconcile" at bounding box center [39, 328] width 31 height 8
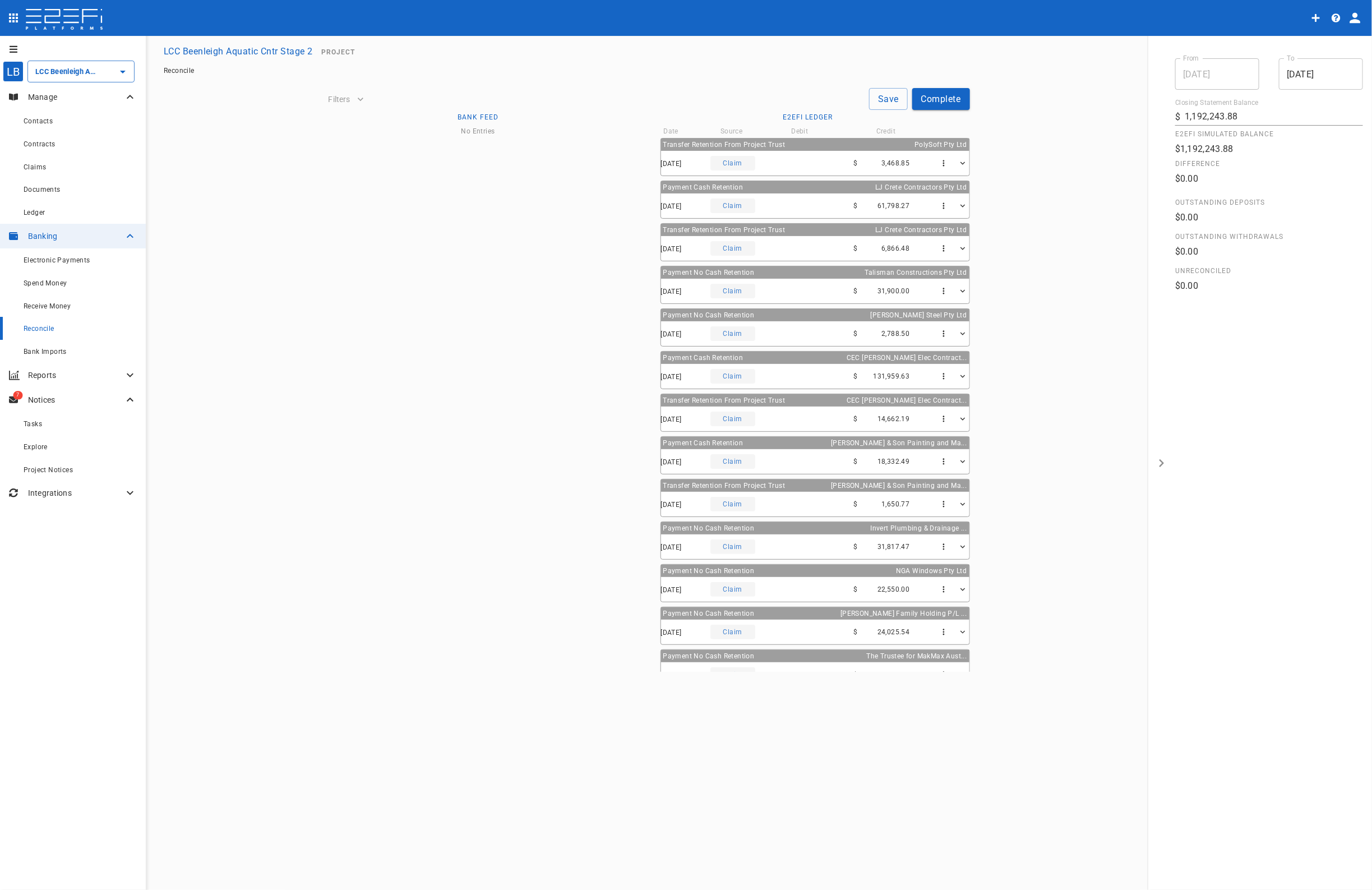
click at [43, 305] on span "Receive Money" at bounding box center [47, 306] width 47 height 8
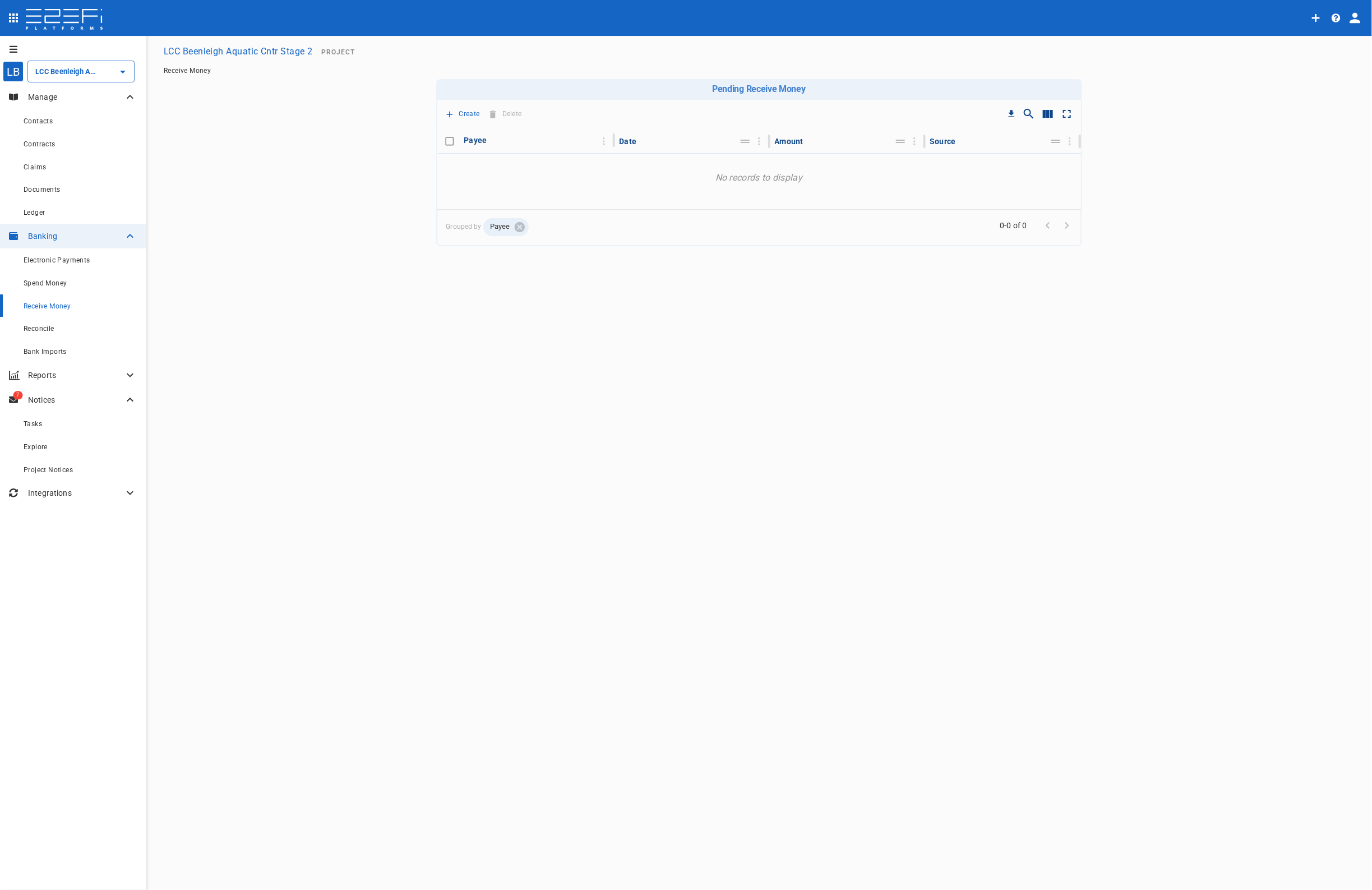
click at [44, 262] on span "Electronic Payments" at bounding box center [57, 260] width 66 height 8
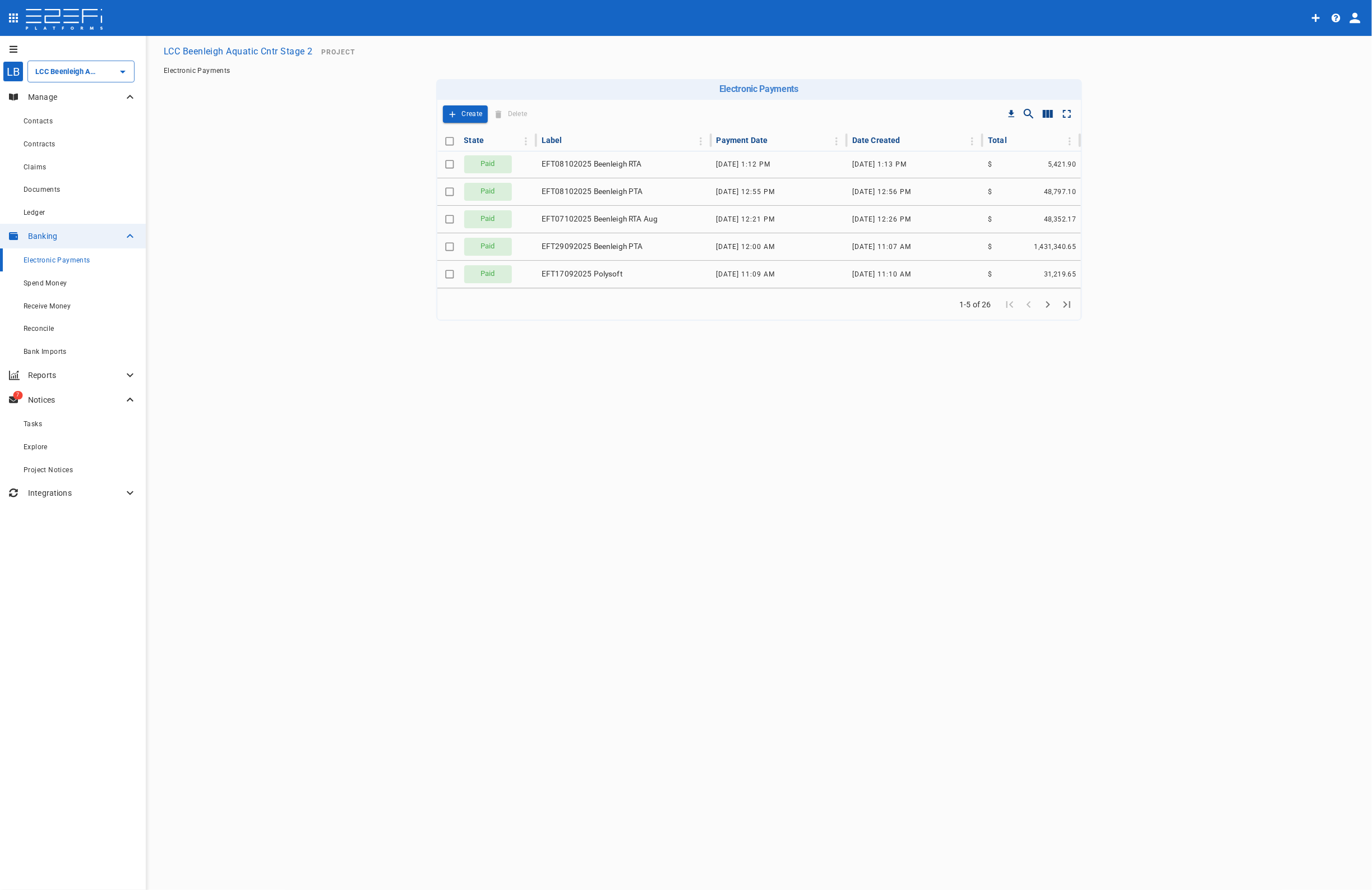
click at [48, 354] on span "Bank Imports" at bounding box center [45, 351] width 43 height 8
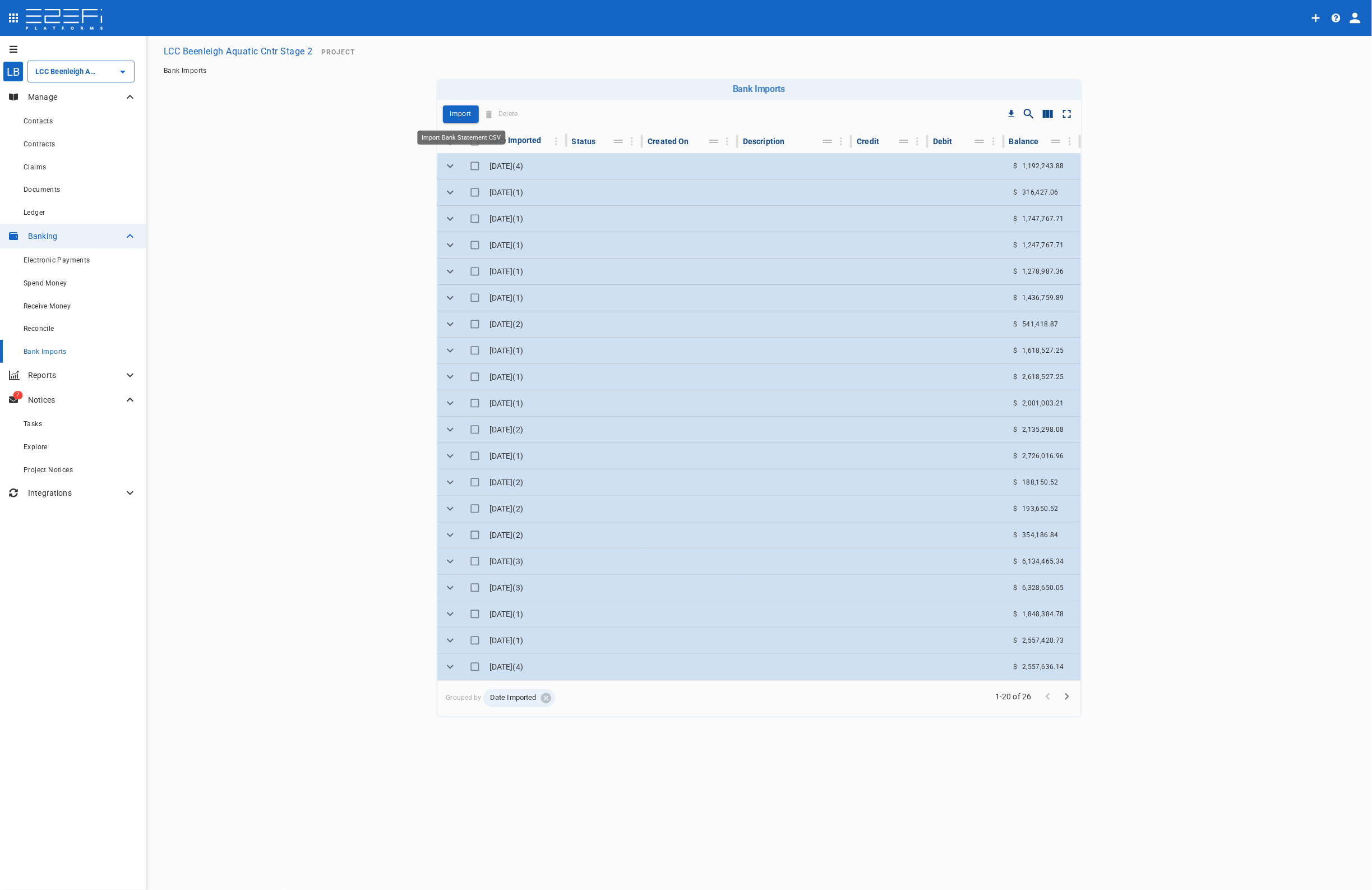
click at [457, 106] on button "Import" at bounding box center [460, 115] width 36 height 18
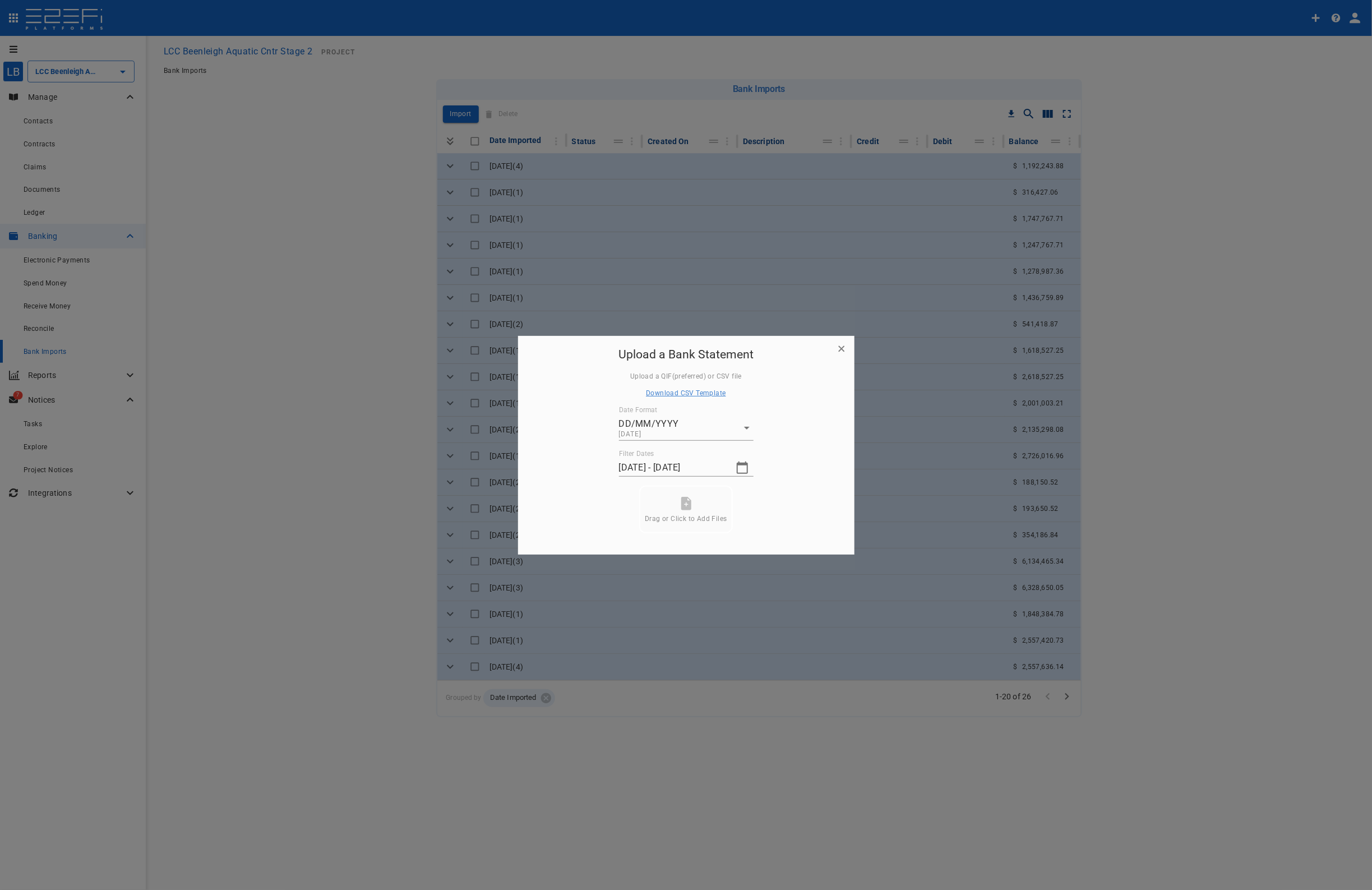
click at [740, 466] on icon "button" at bounding box center [742, 467] width 11 height 13
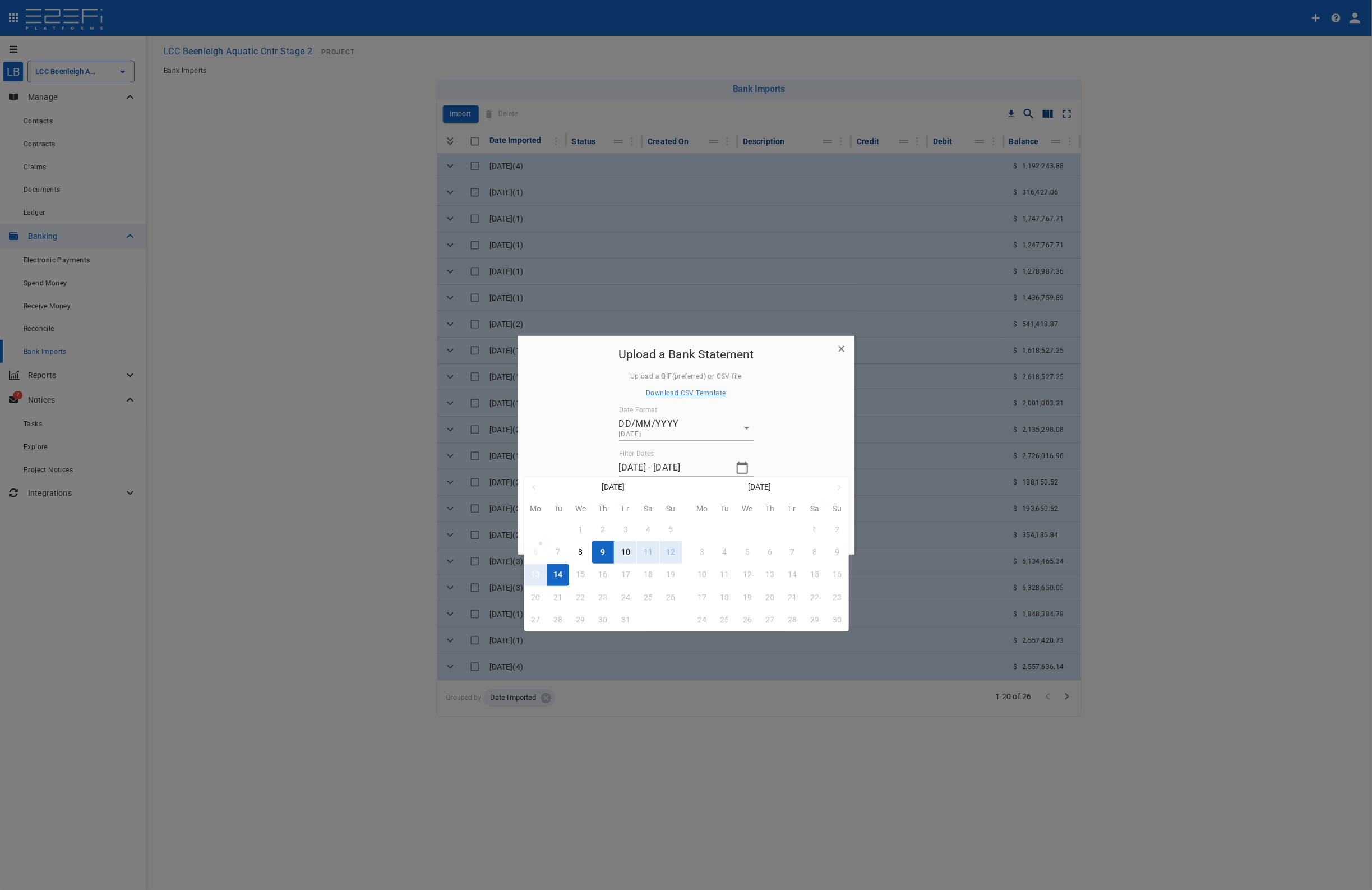
click at [536, 575] on div "13" at bounding box center [535, 574] width 9 height 13
click at [533, 571] on div "13" at bounding box center [535, 574] width 9 height 13
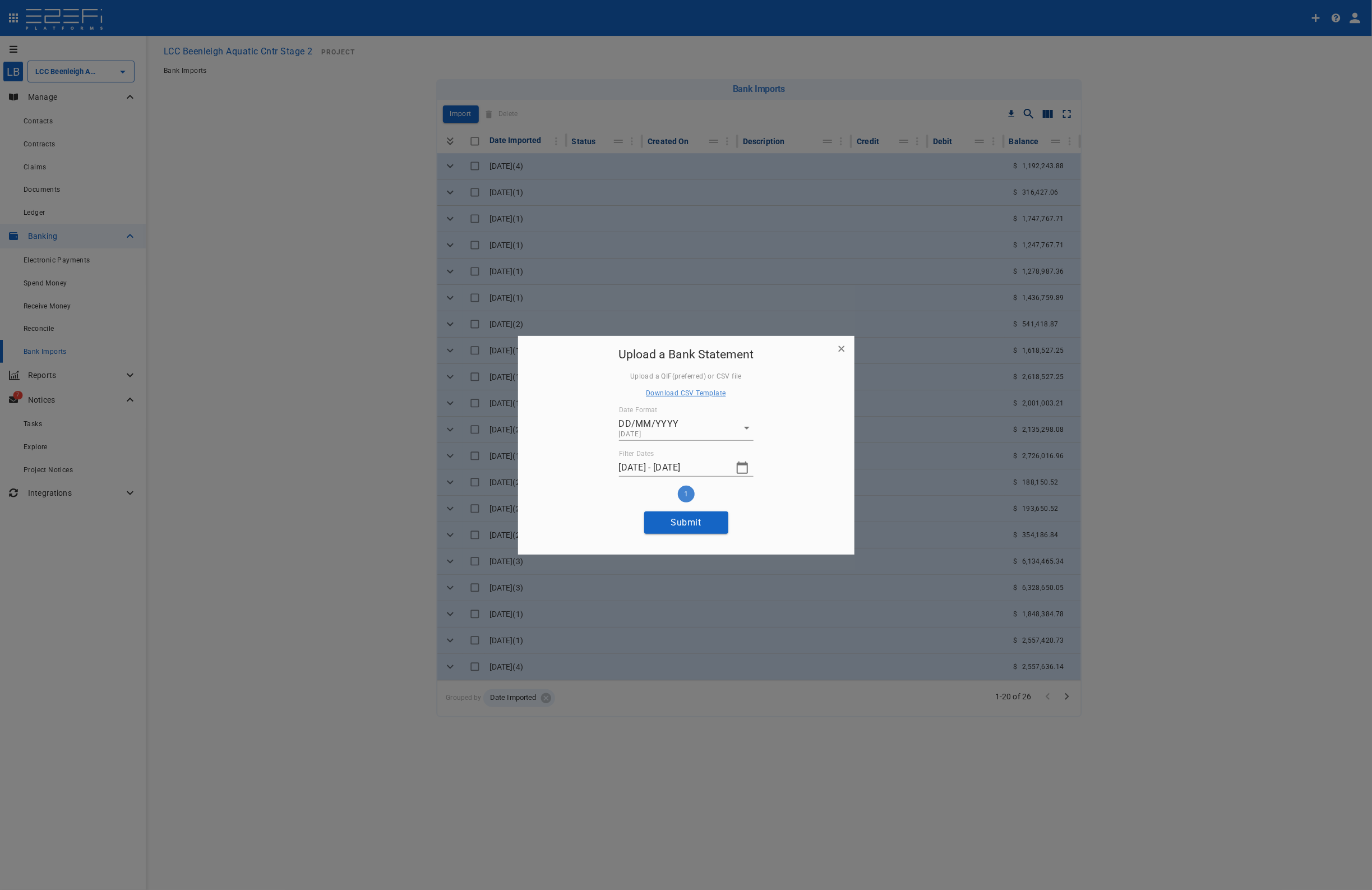
click at [684, 523] on button "Submit" at bounding box center [686, 523] width 84 height 22
type input "[DATE] - [DATE]"
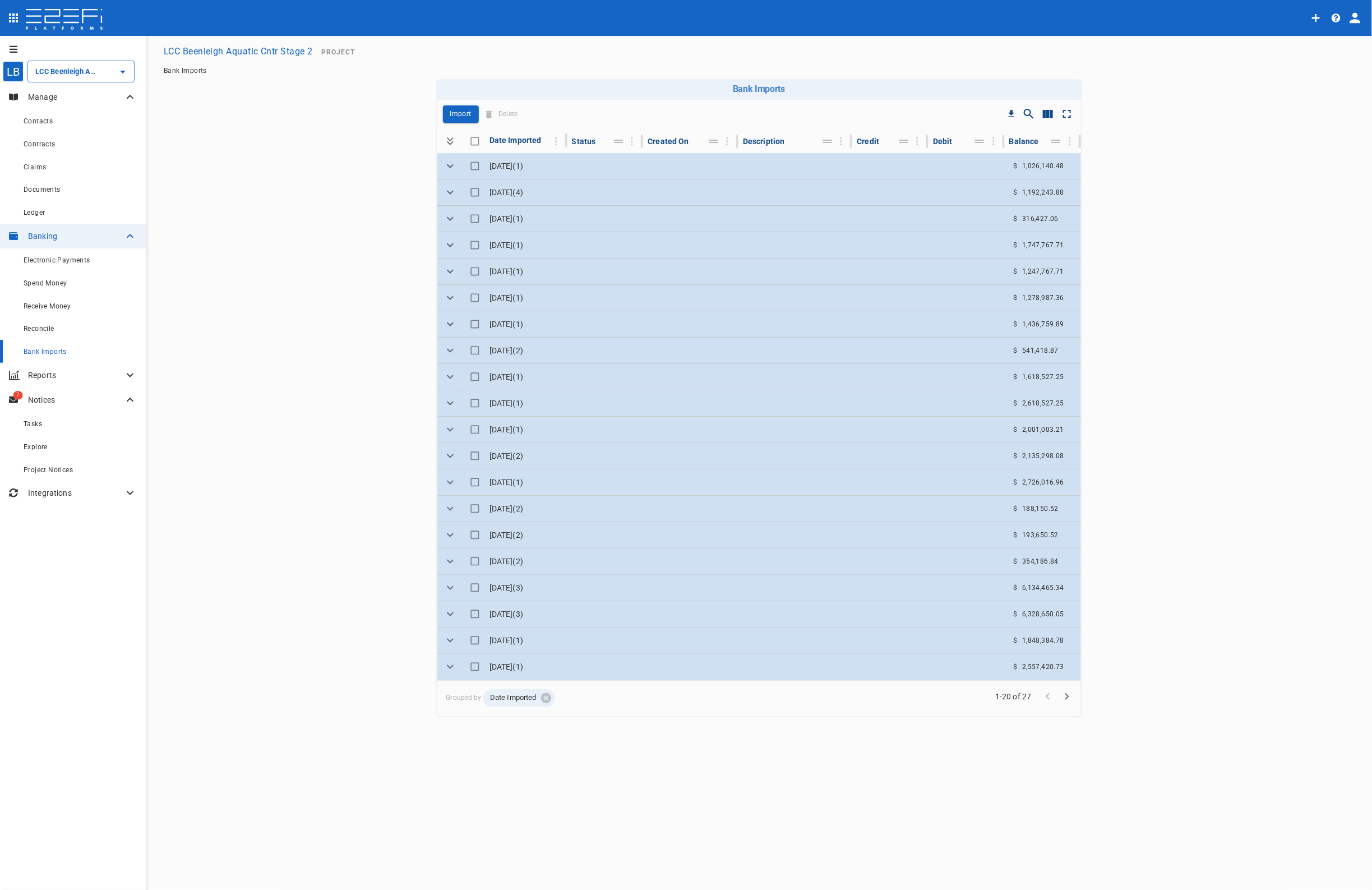
click at [34, 324] on div "Reconcile" at bounding box center [80, 328] width 113 height 14
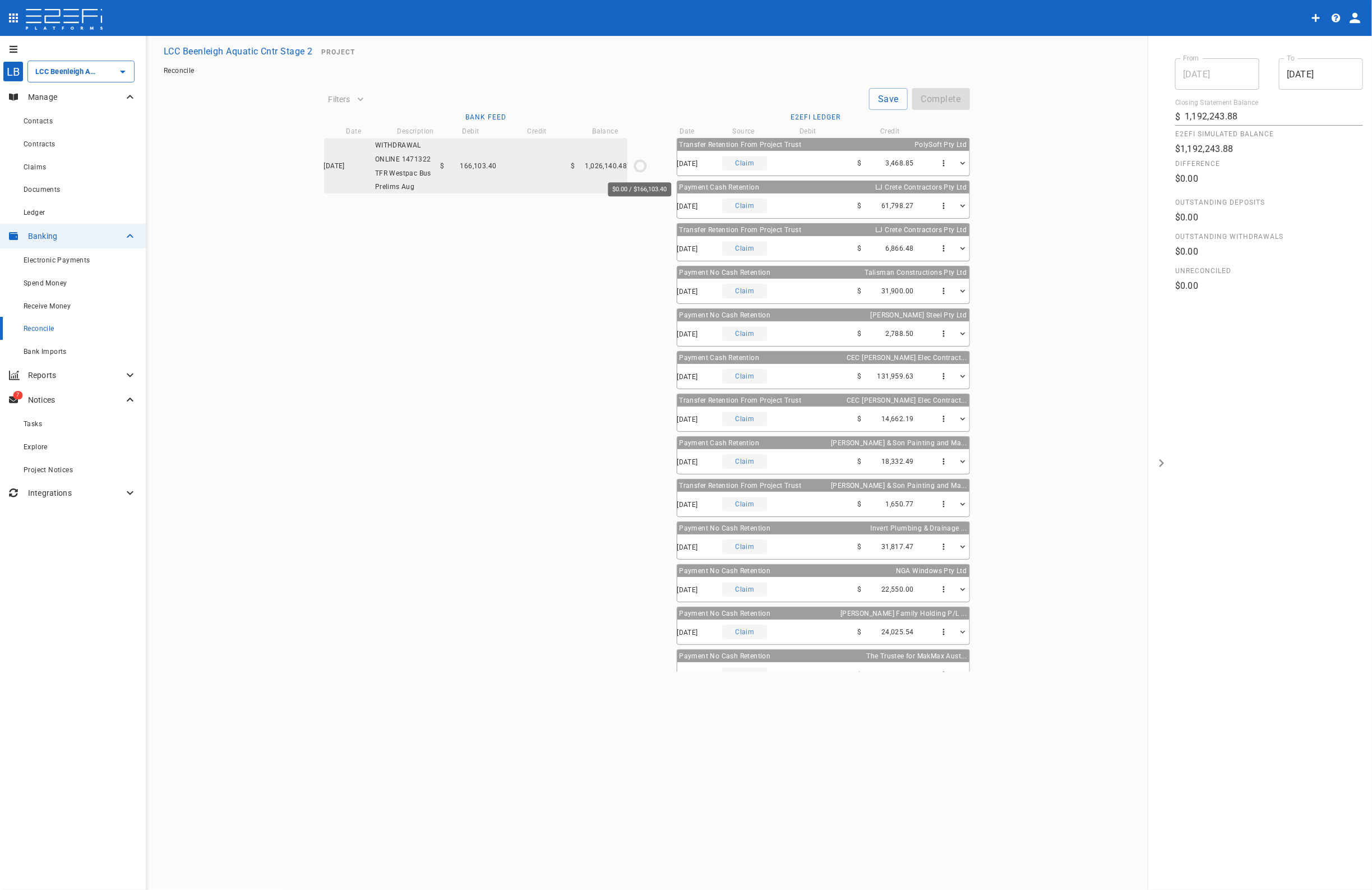
click at [635, 169] on circle "$0.00 / $166,103.40" at bounding box center [640, 166] width 10 height 10
click at [637, 160] on circle "$0.00 / $166,103.40" at bounding box center [640, 166] width 10 height 10
click at [638, 164] on icon "$0.00 / $166,103.40" at bounding box center [640, 166] width 17 height 17
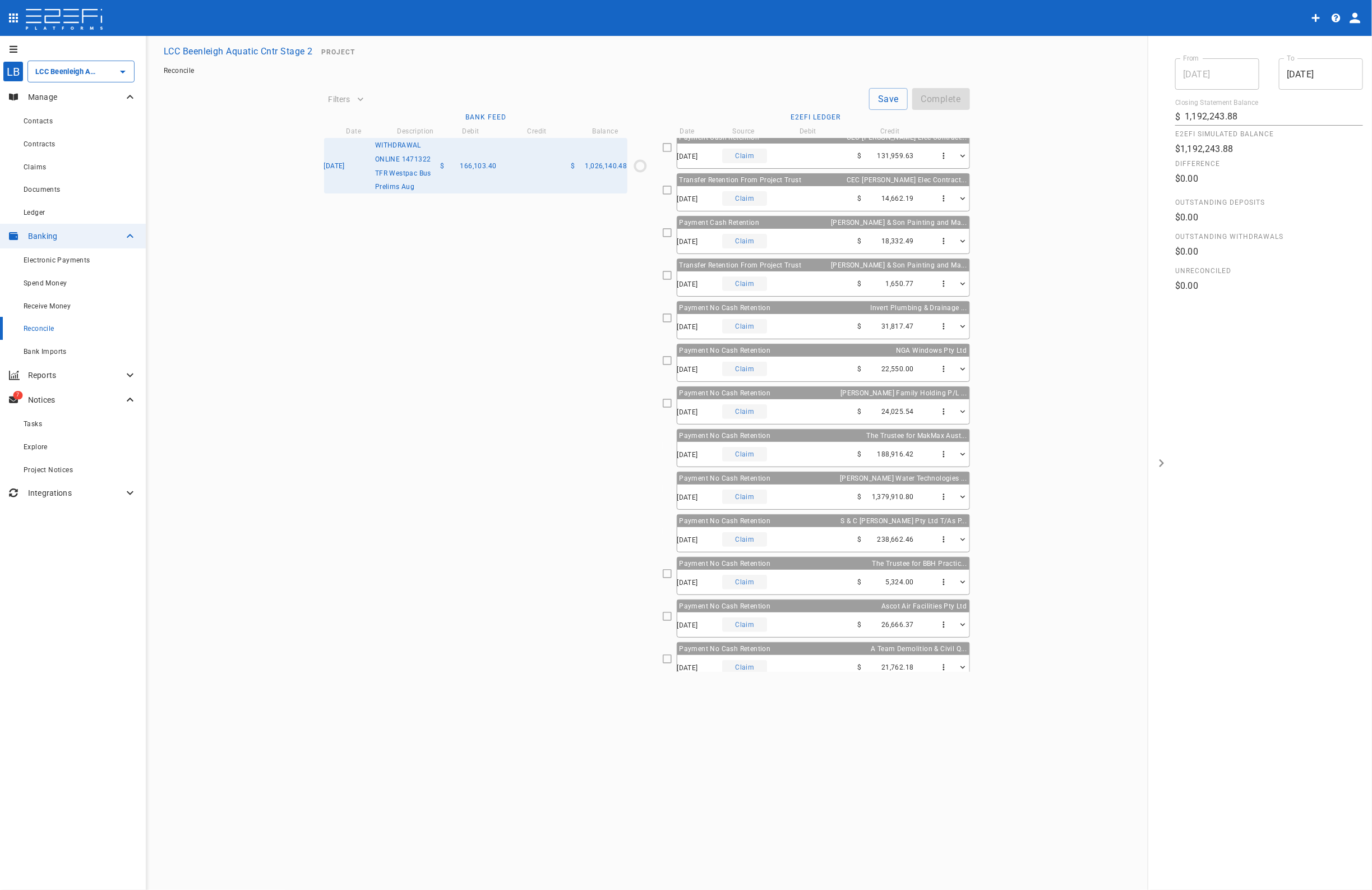
scroll to position [361, 0]
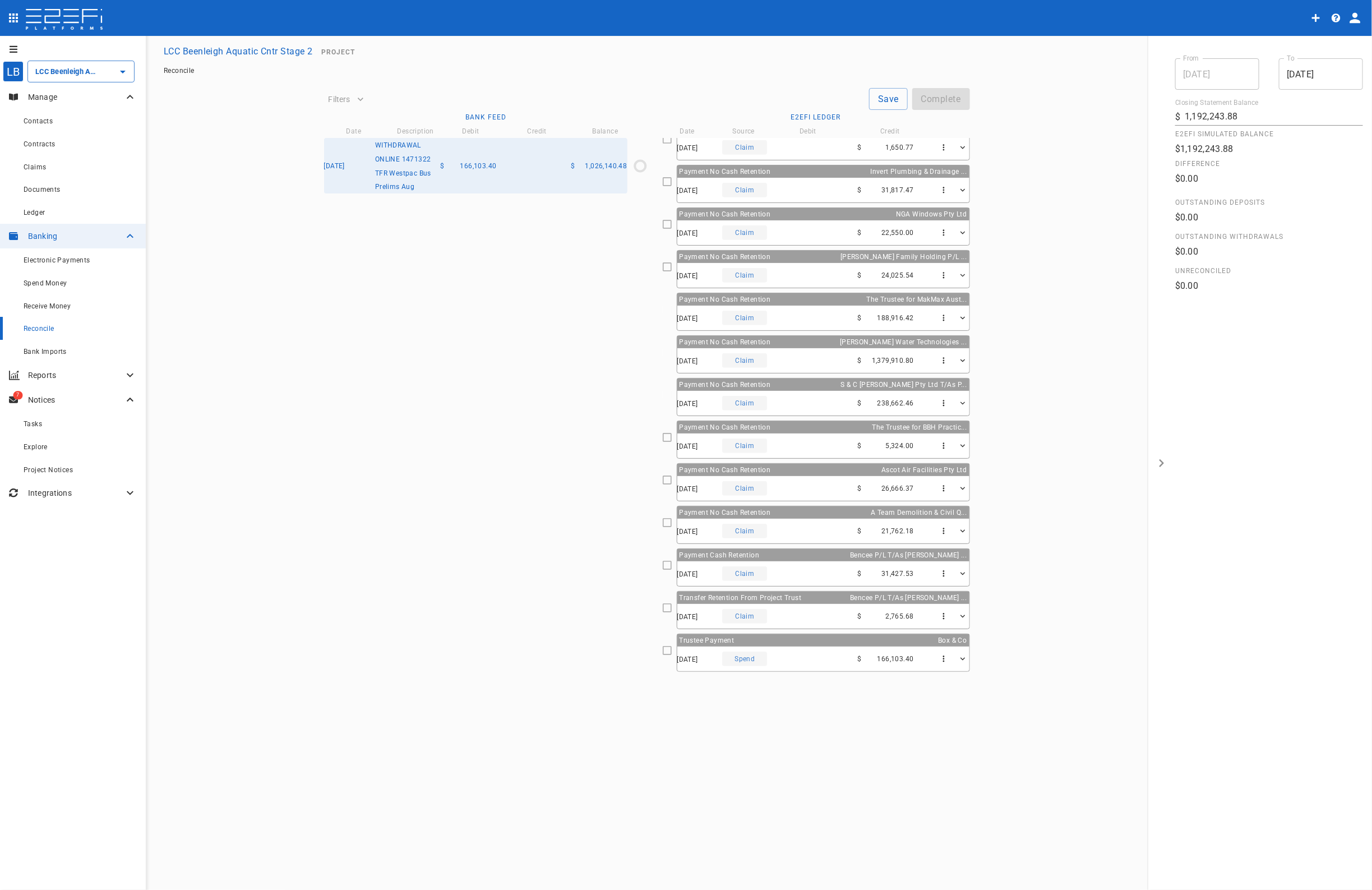
click at [664, 650] on icon at bounding box center [667, 650] width 10 height 10
type input "[DATE]"
click at [881, 100] on button "Save" at bounding box center [888, 99] width 38 height 22
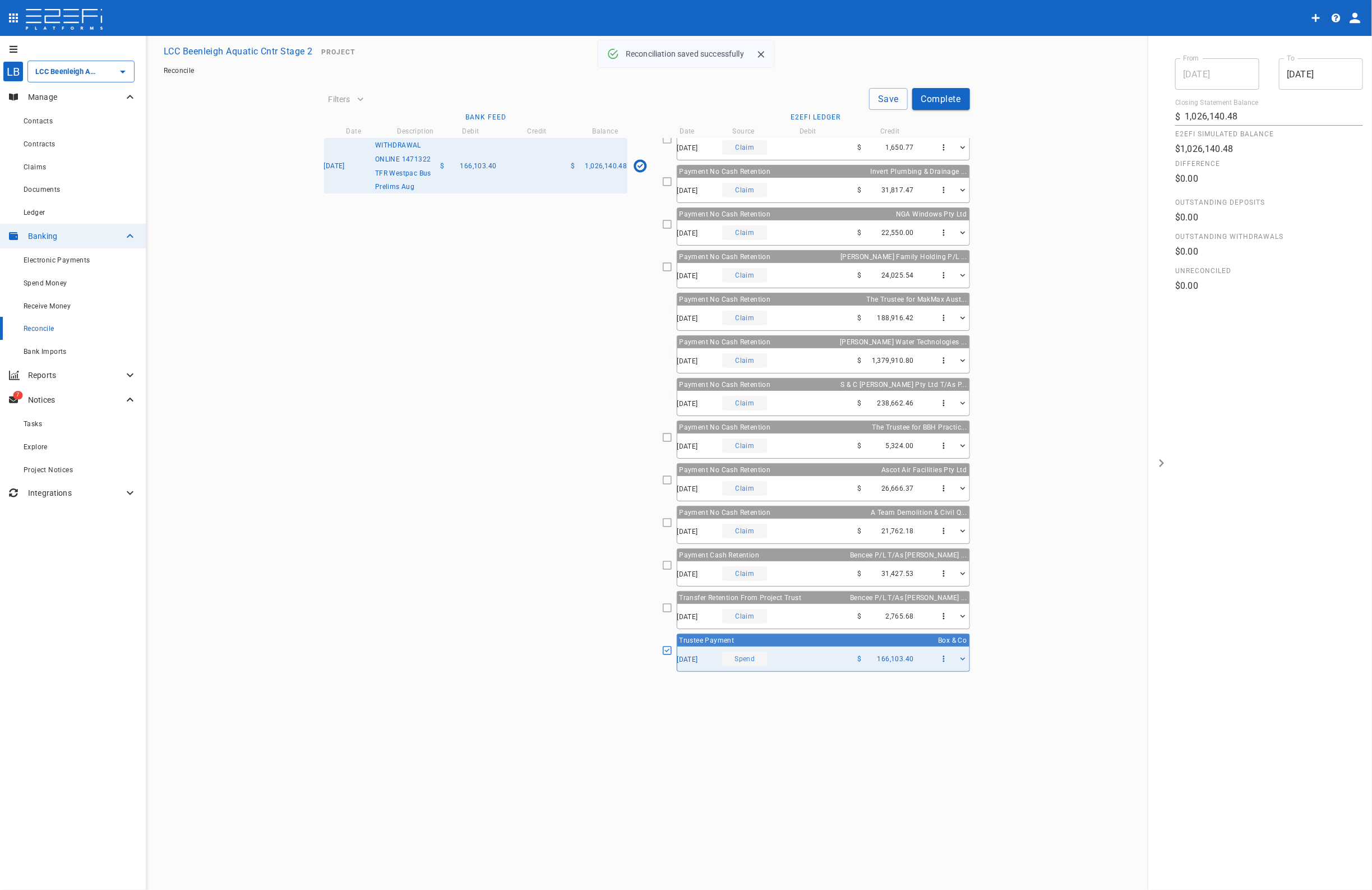
click at [935, 97] on button "Complete" at bounding box center [941, 99] width 58 height 22
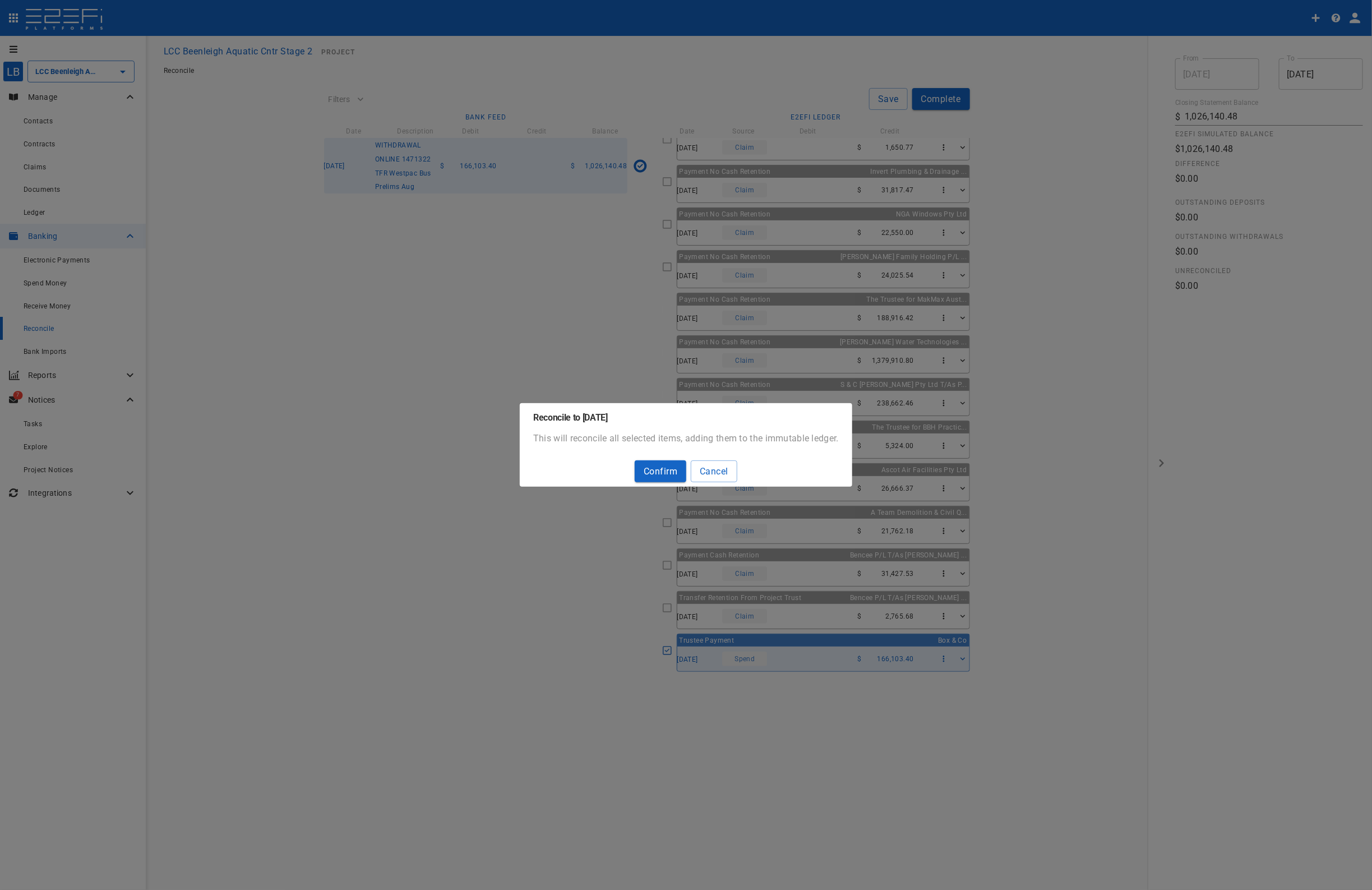
click at [668, 472] on button "Confirm" at bounding box center [661, 472] width 52 height 22
type input "1,192,243.88"
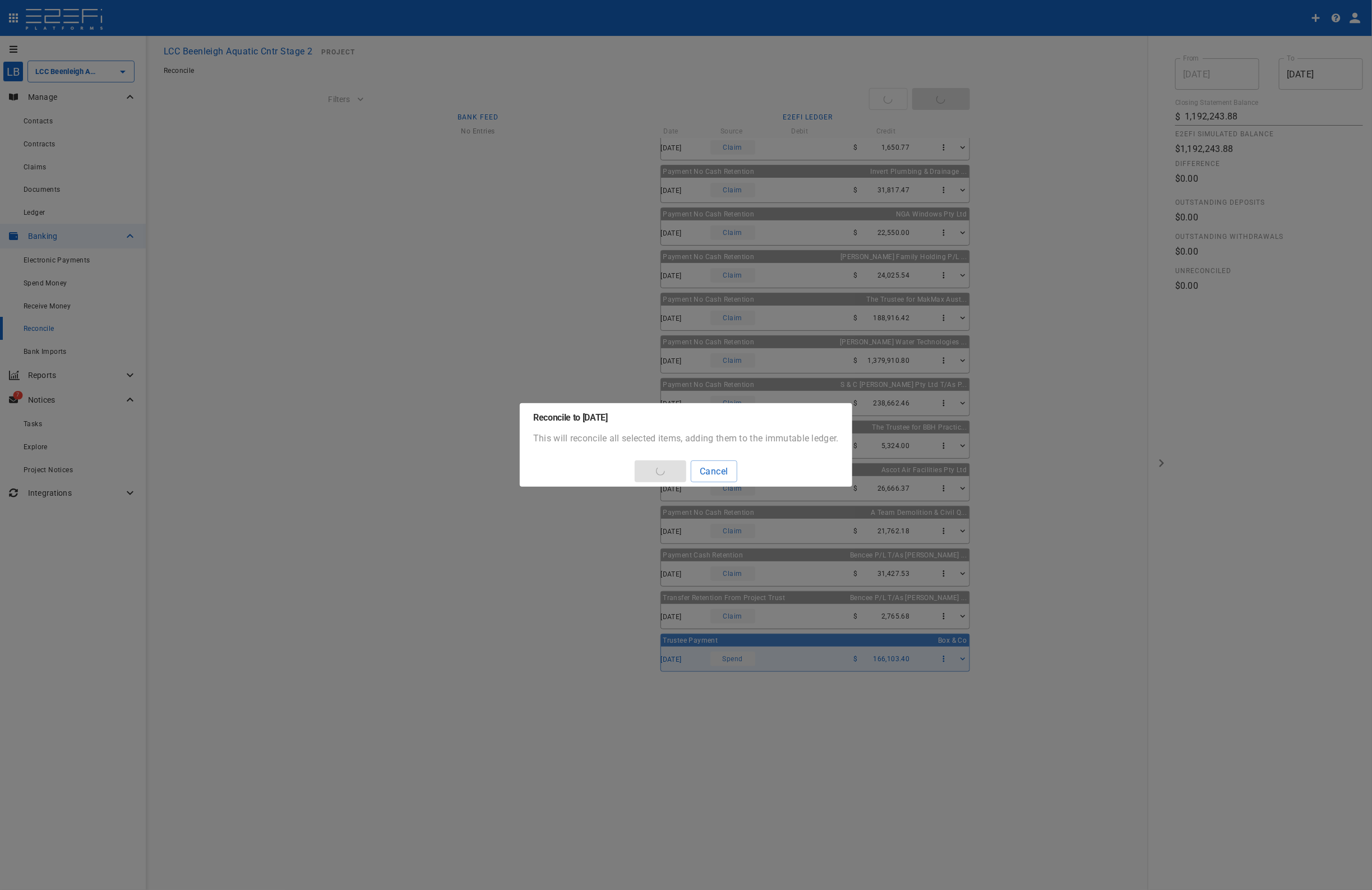
type input "[DATE]"
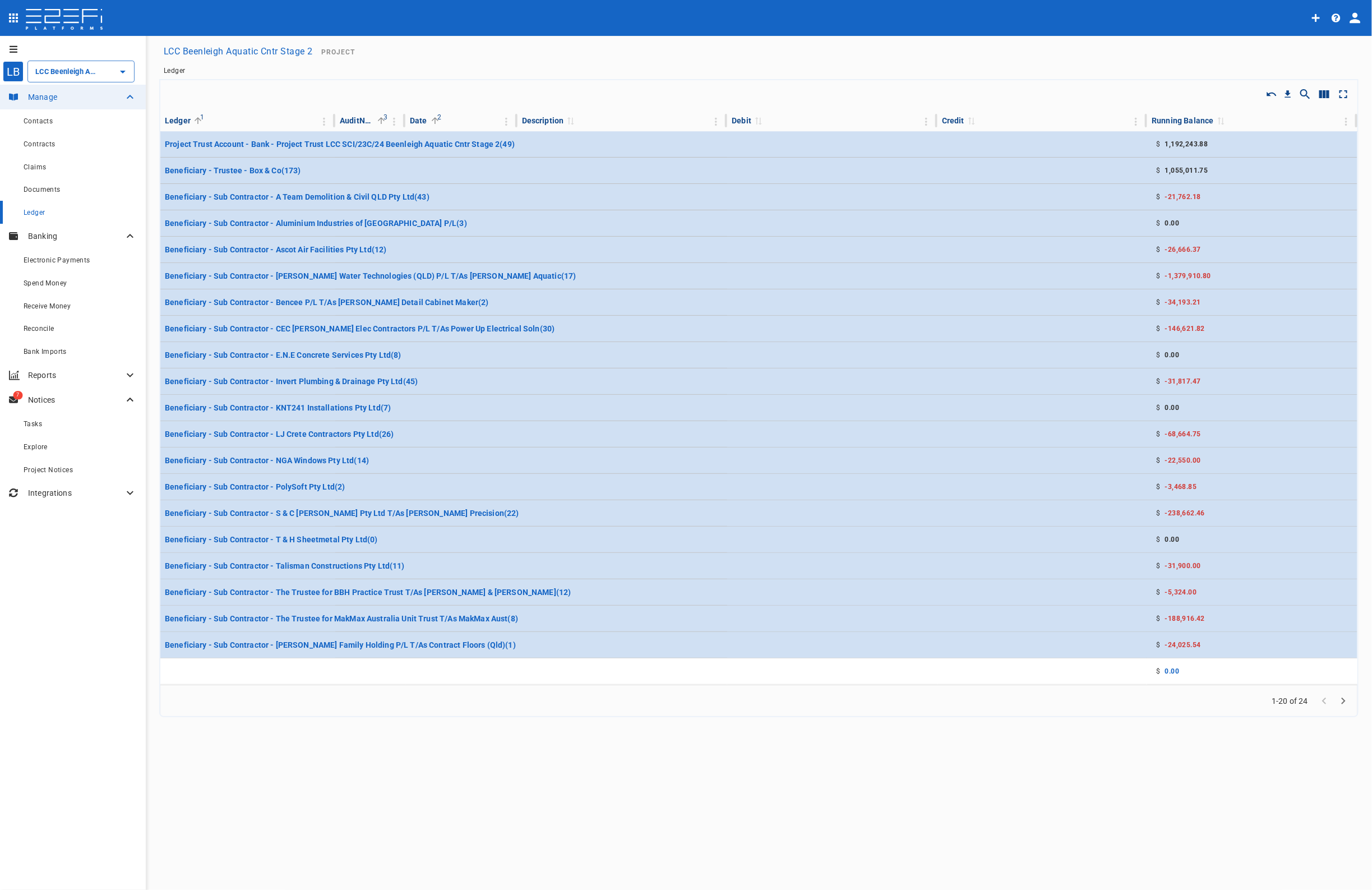
type input "LCC Beenleigh Aquatic Cntr Stage 2"
click at [41, 329] on span "Reconcile" at bounding box center [39, 328] width 31 height 8
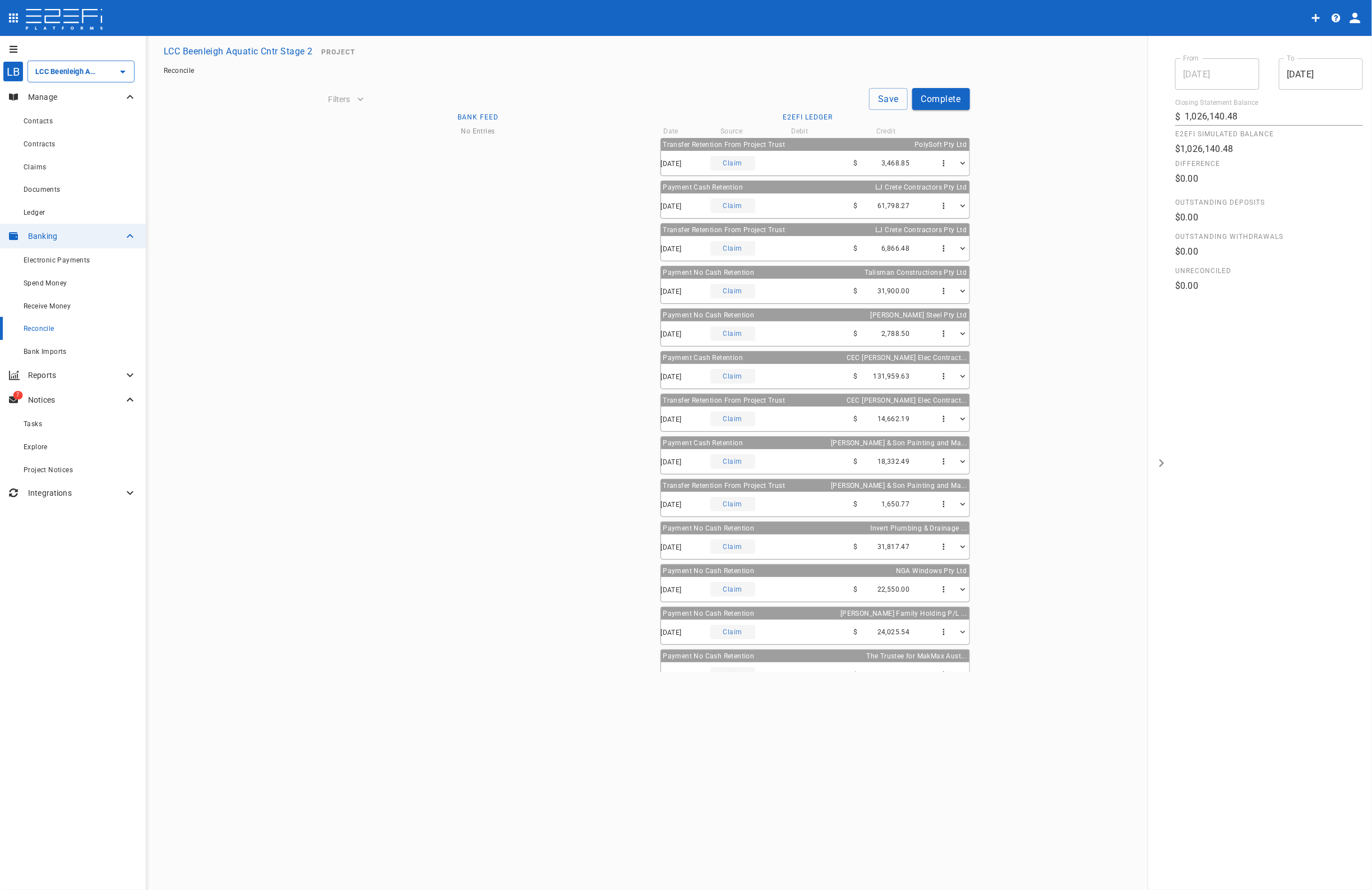
click at [71, 71] on input "LCC Beenleigh Aquatic Cntr Stage 2" at bounding box center [65, 72] width 66 height 12
click at [55, 201] on p "LCC Beenleigh A..." at bounding box center [55, 203] width 74 height 13
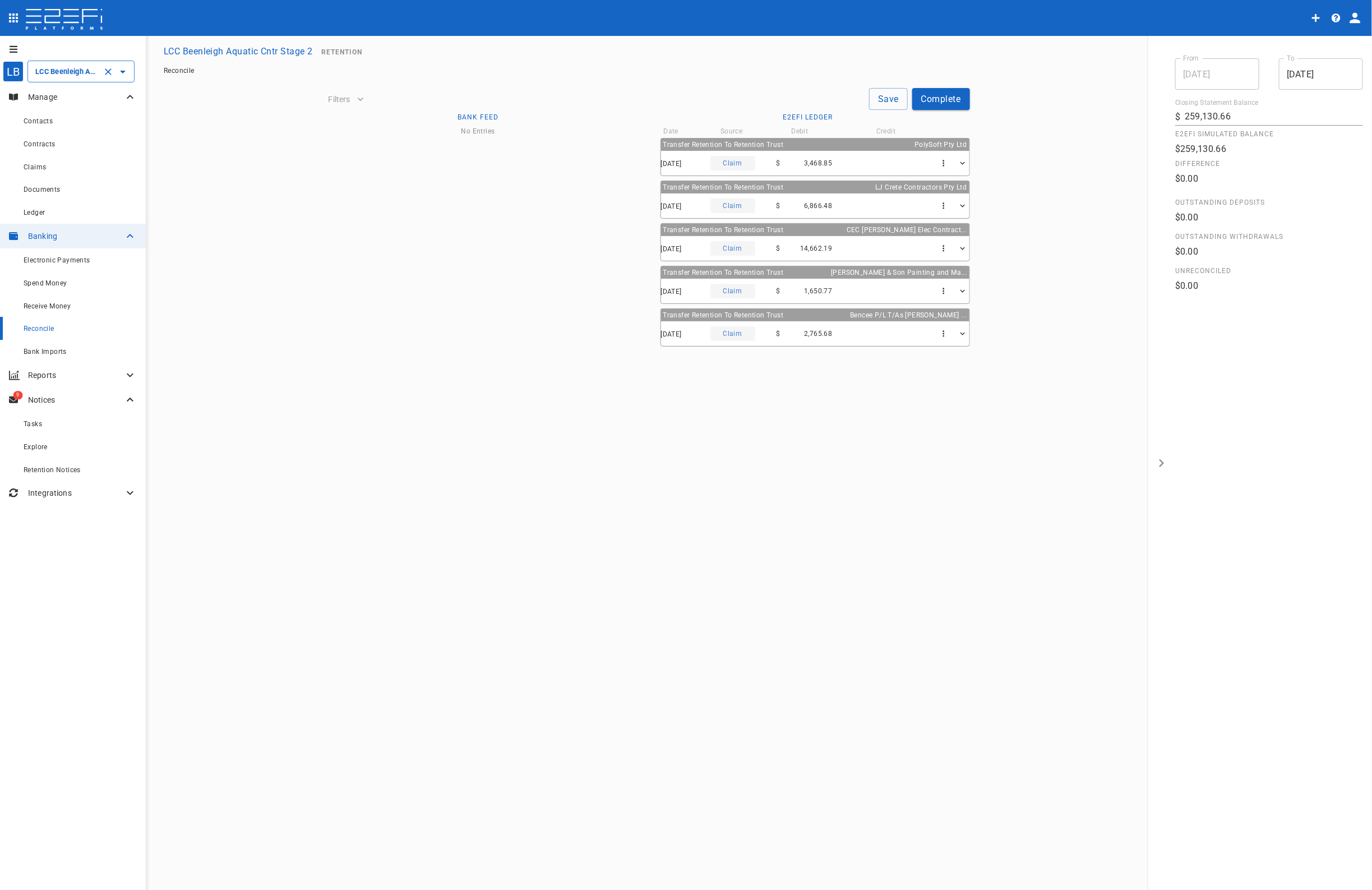
click at [37, 322] on div "Reconcile" at bounding box center [80, 328] width 113 height 14
